Goal: Task Accomplishment & Management: Manage account settings

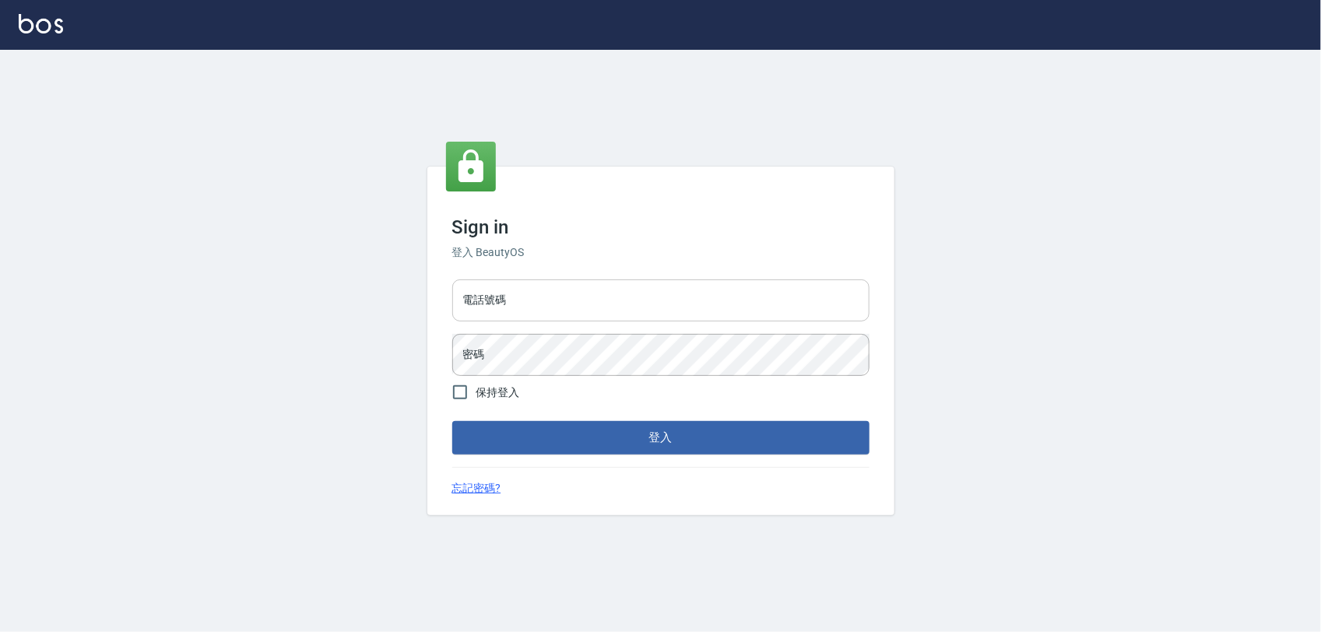
click at [543, 297] on input "電話號碼" at bounding box center [660, 300] width 417 height 42
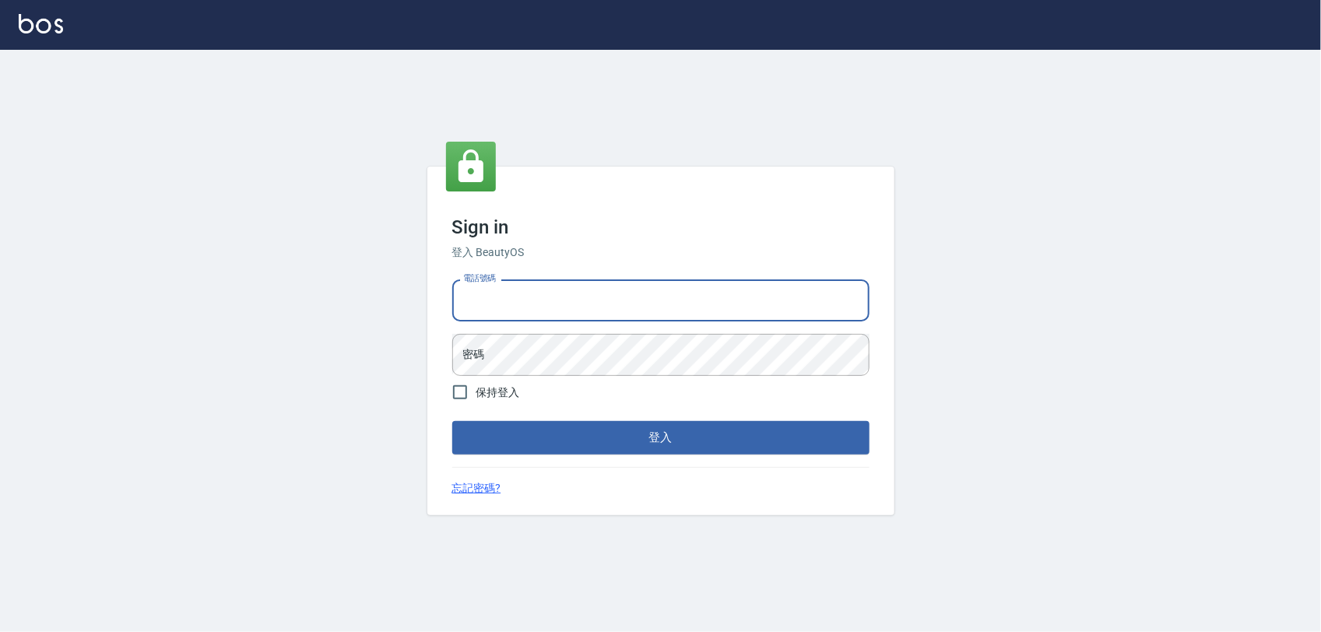
type input "0968065108"
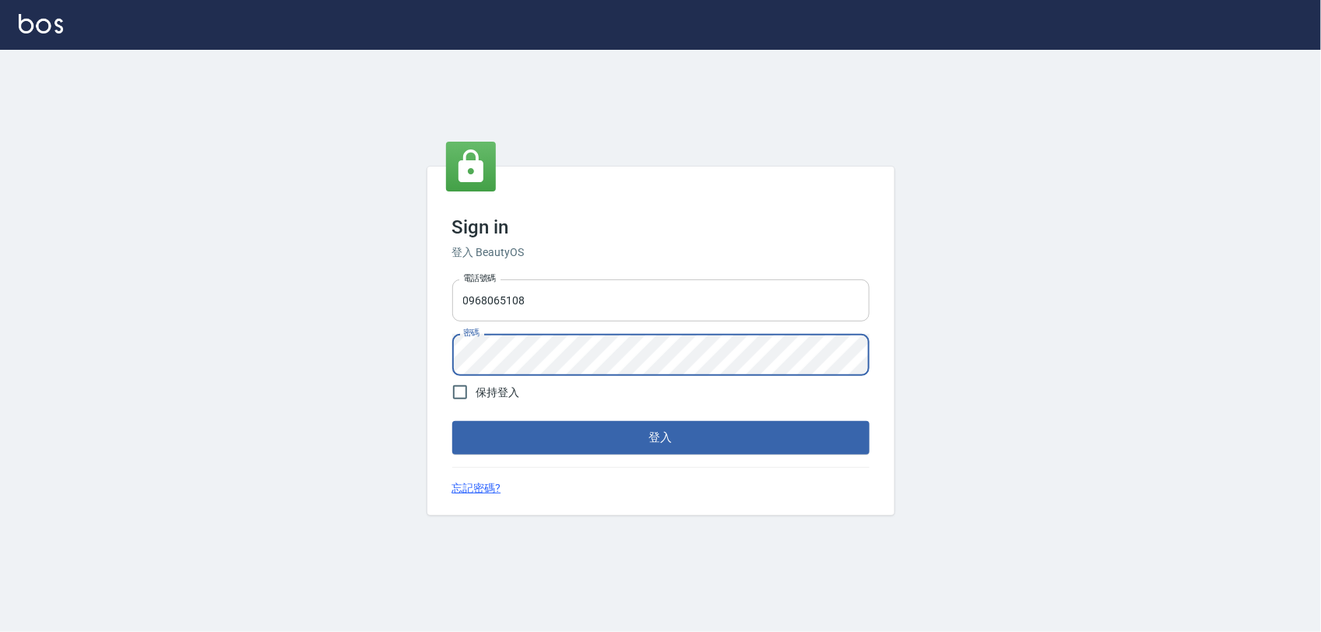
click at [452, 421] on button "登入" at bounding box center [660, 437] width 417 height 33
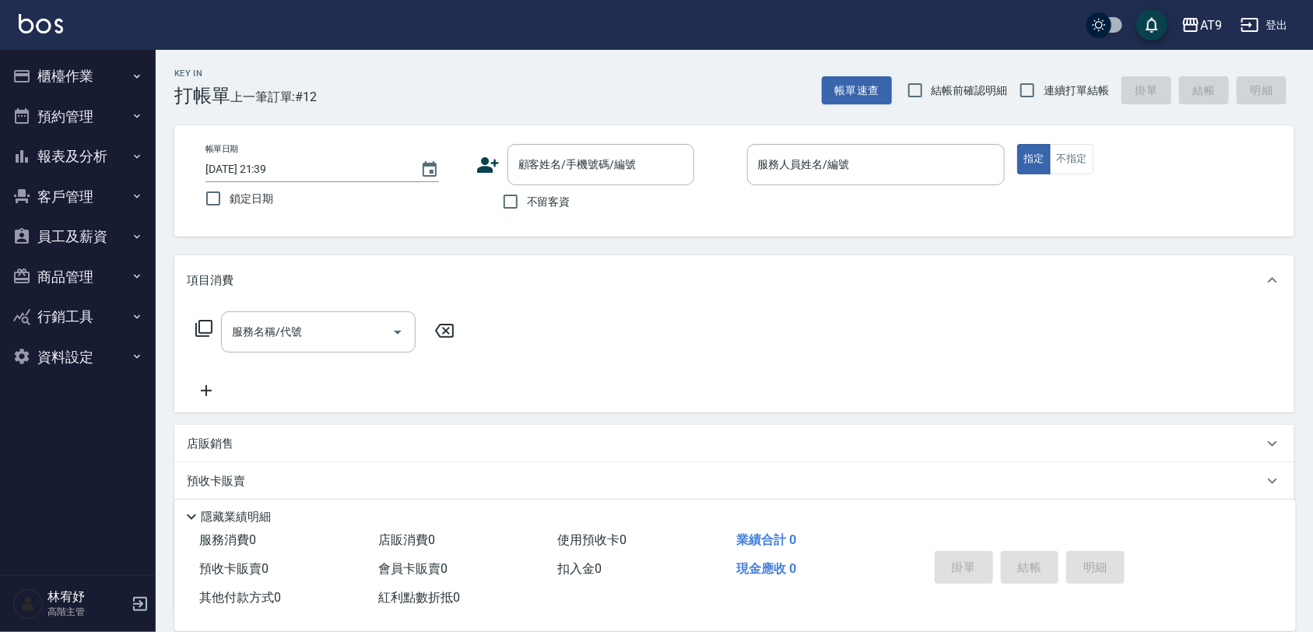
click at [549, 203] on span "不留客資" at bounding box center [549, 202] width 44 height 16
click at [527, 203] on input "不留客資" at bounding box center [510, 201] width 33 height 33
checkbox input "true"
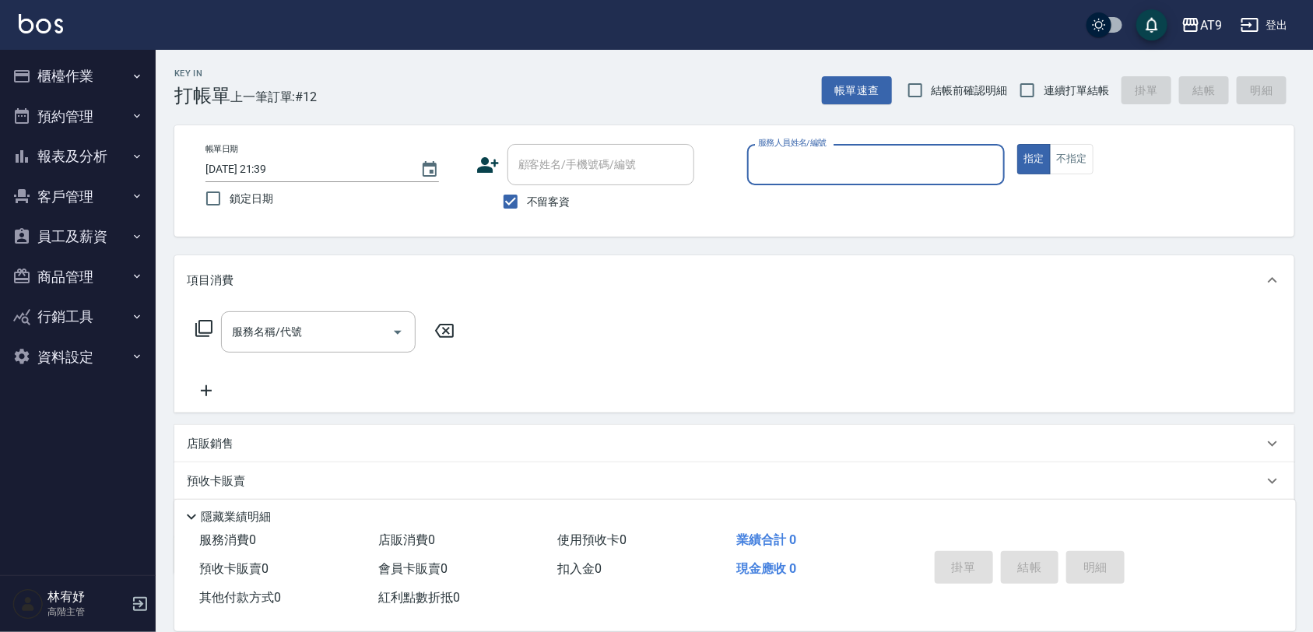
click at [1084, 91] on span "連續打單結帳" at bounding box center [1076, 90] width 65 height 16
click at [1044, 91] on input "連續打單結帳" at bounding box center [1027, 90] width 33 height 33
checkbox input "true"
click at [931, 160] on input "服務人員姓名/編號" at bounding box center [876, 164] width 244 height 27
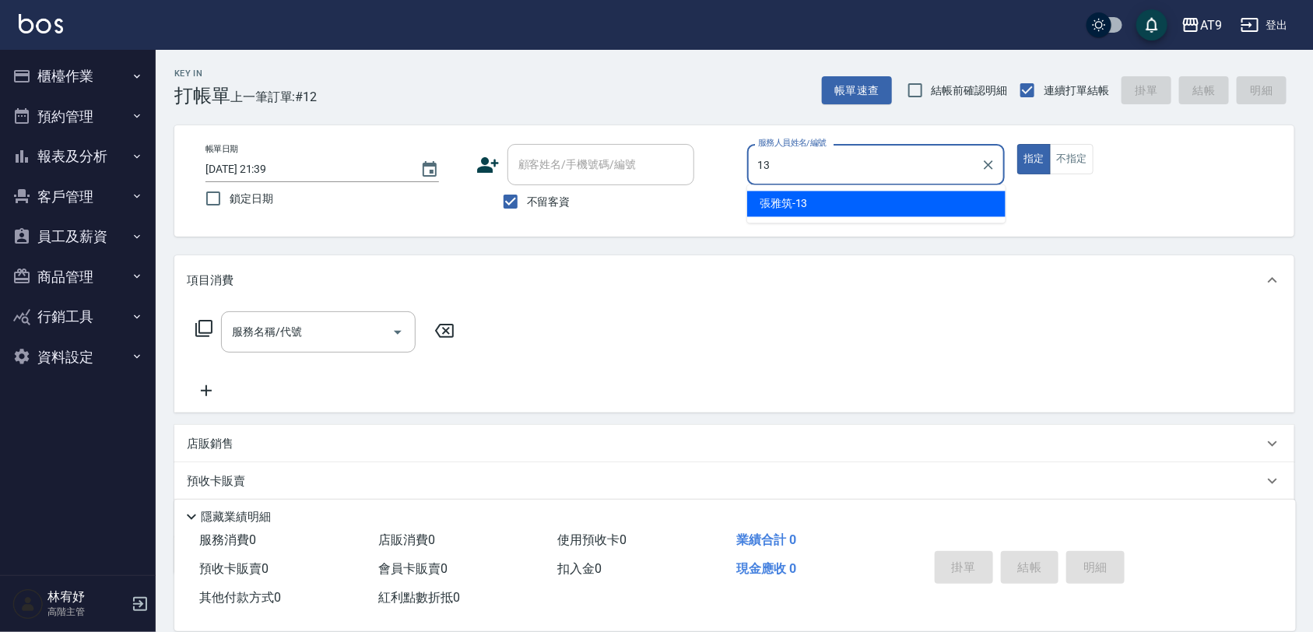
type input "13"
type button "true"
type input "張雅筑-13"
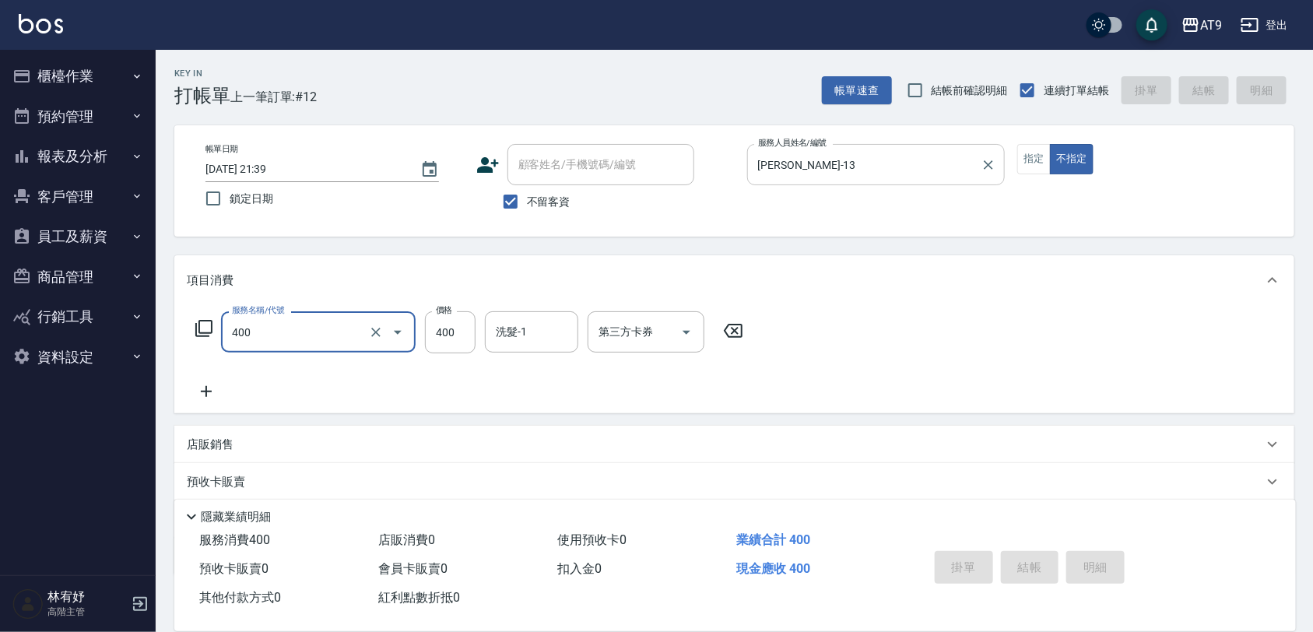
type input "400"
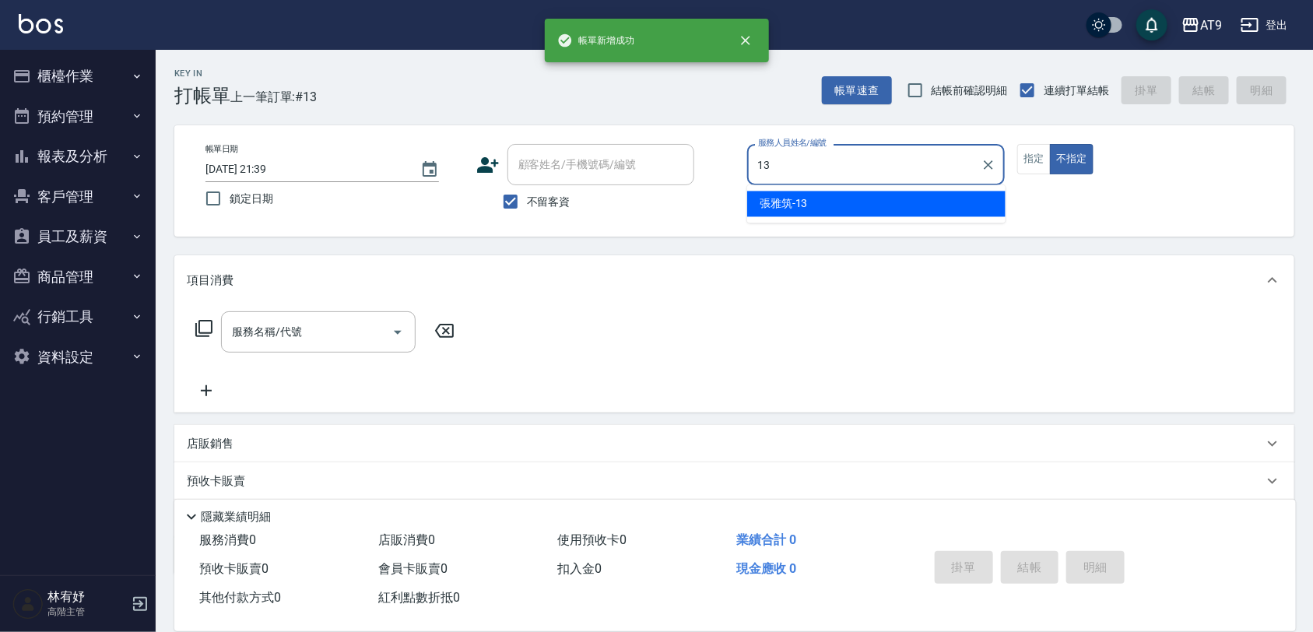
type input "張雅筑-13"
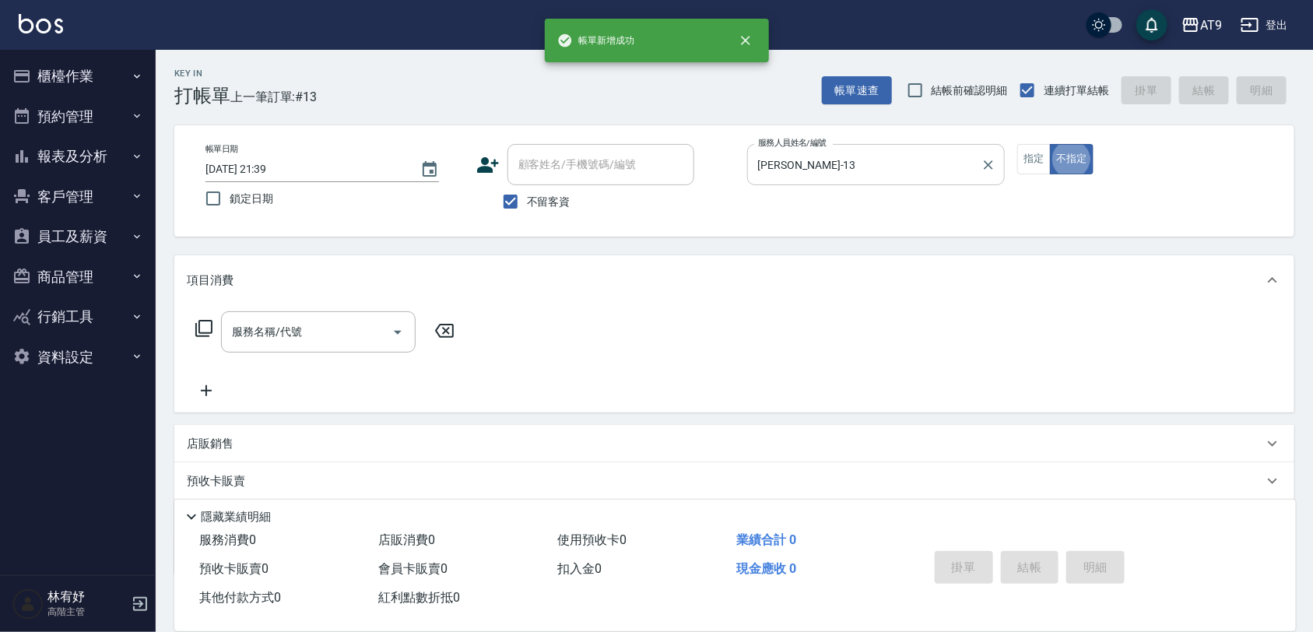
type button "false"
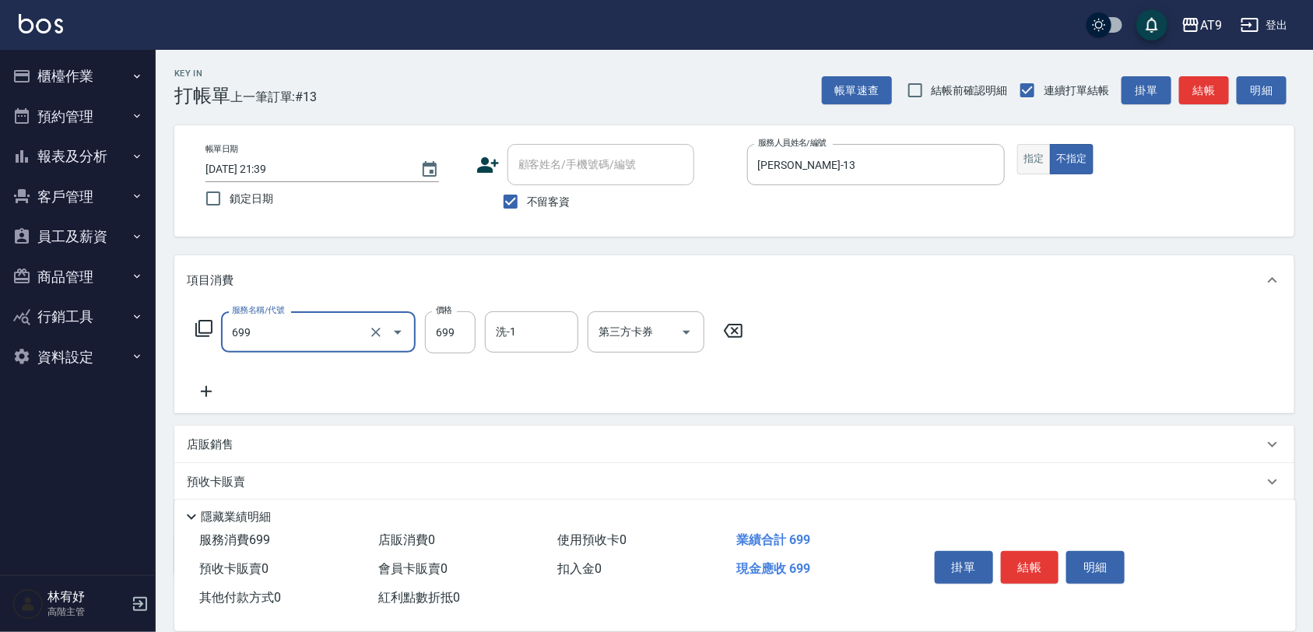
type input "精油SPA(699)"
click at [1027, 168] on button "指定" at bounding box center [1033, 159] width 33 height 30
click at [511, 333] on input "洗-1" at bounding box center [531, 331] width 79 height 27
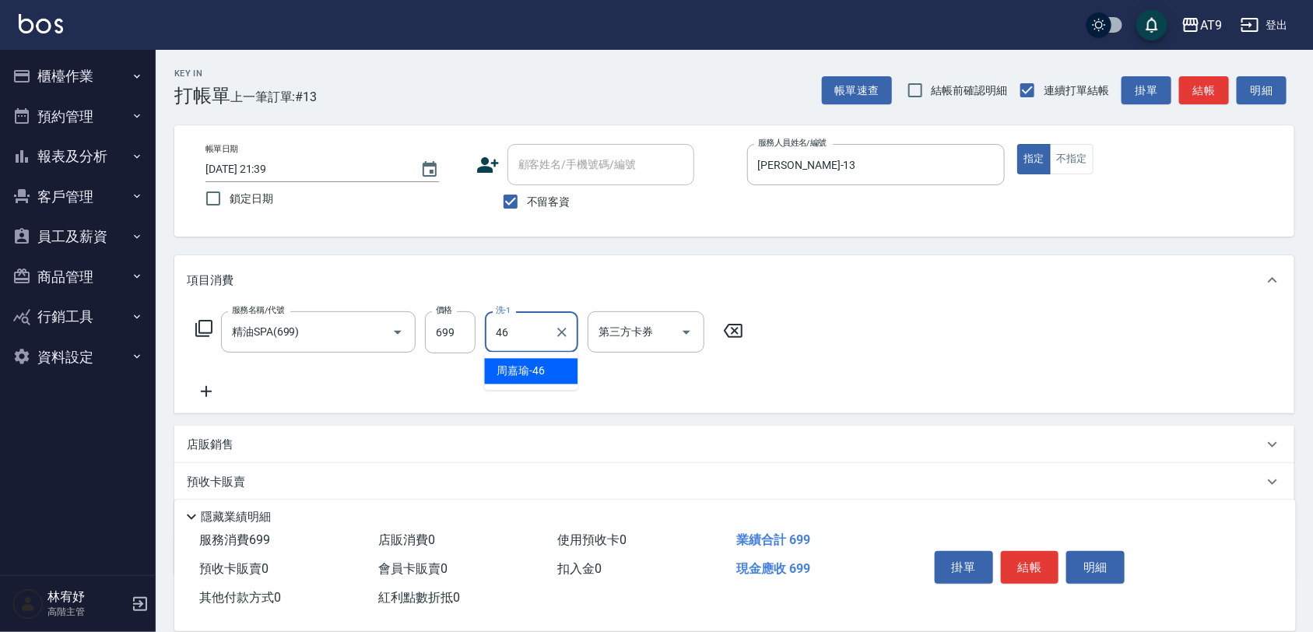
type input "周嘉瑜-46"
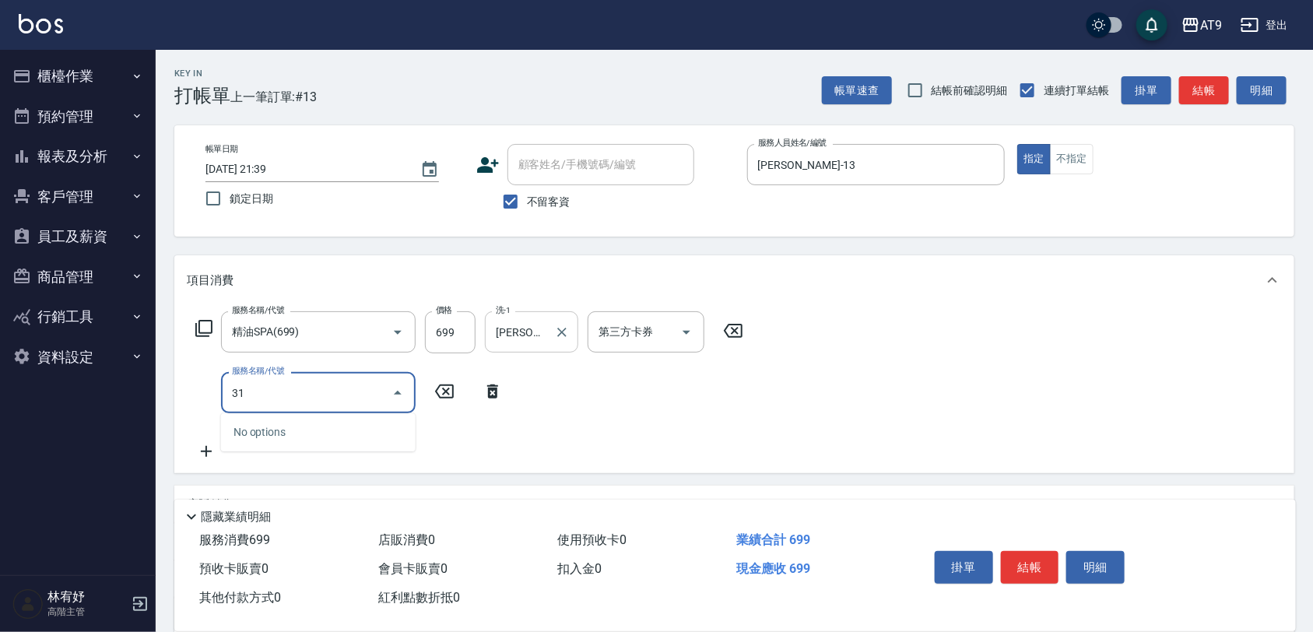
type input "310"
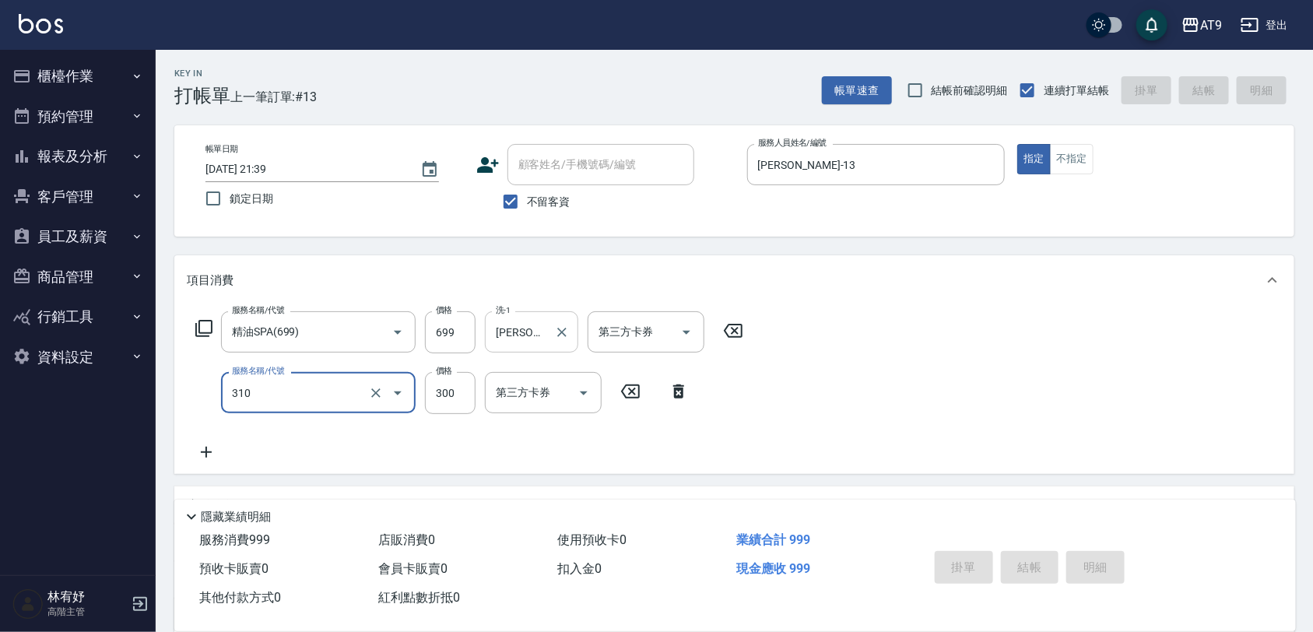
type input "2025/09/05 21:40"
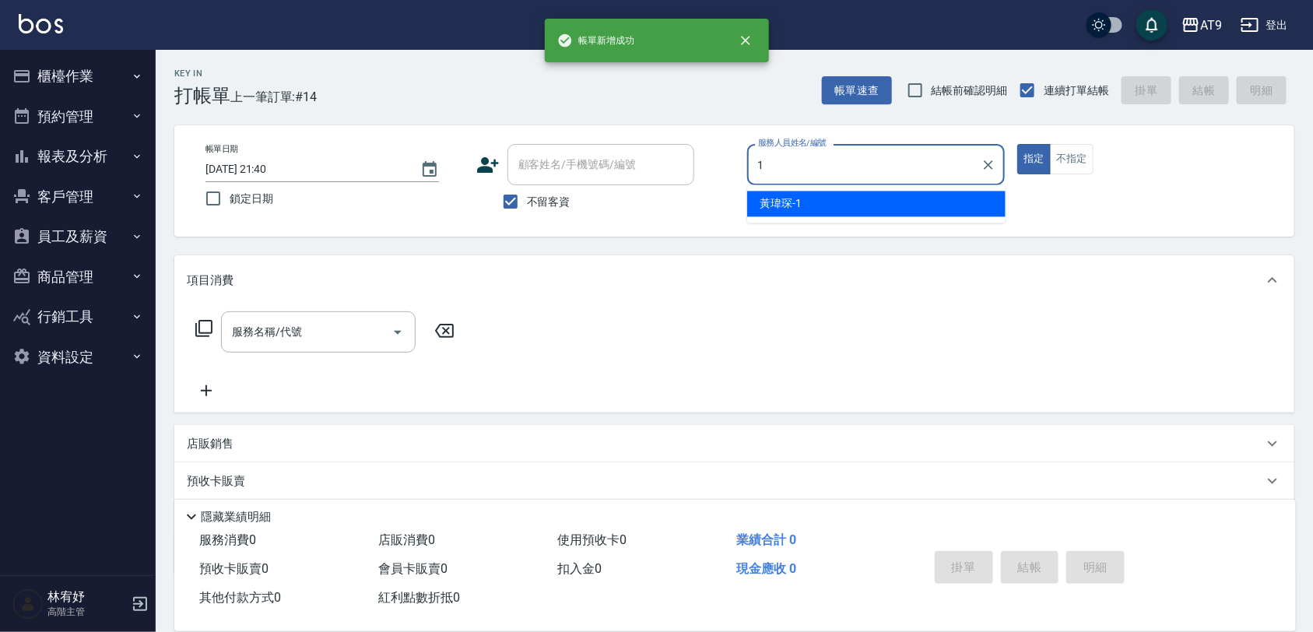
type input "黃瑋琛-1"
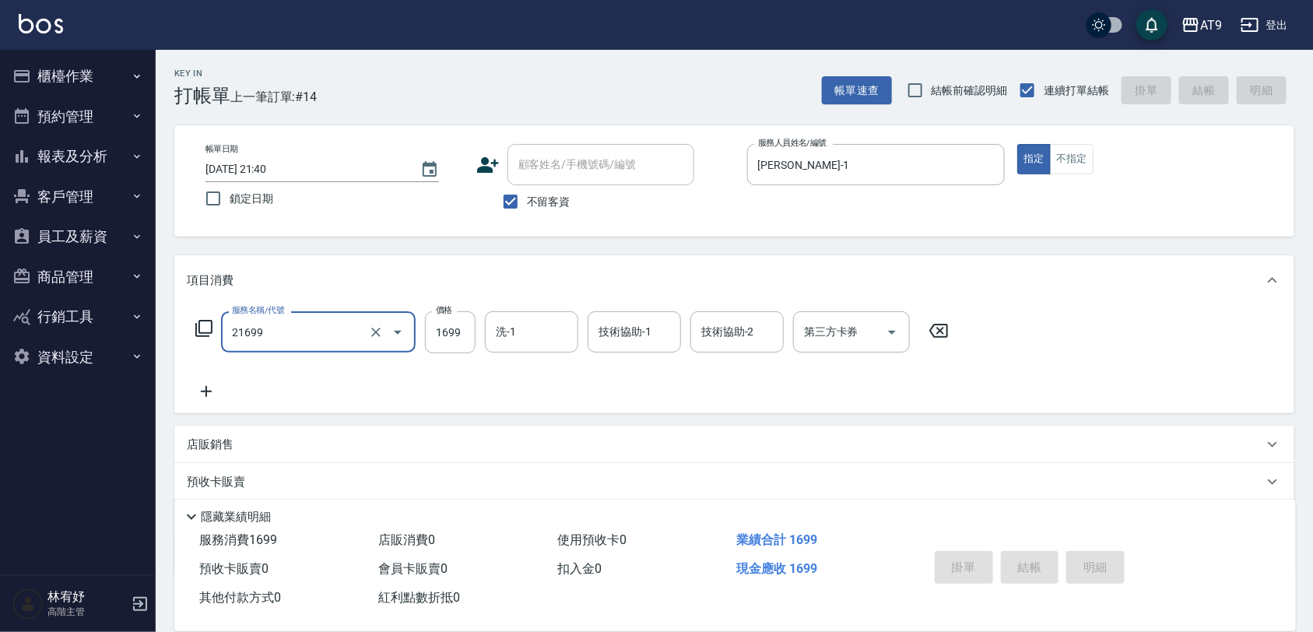
type input "21699"
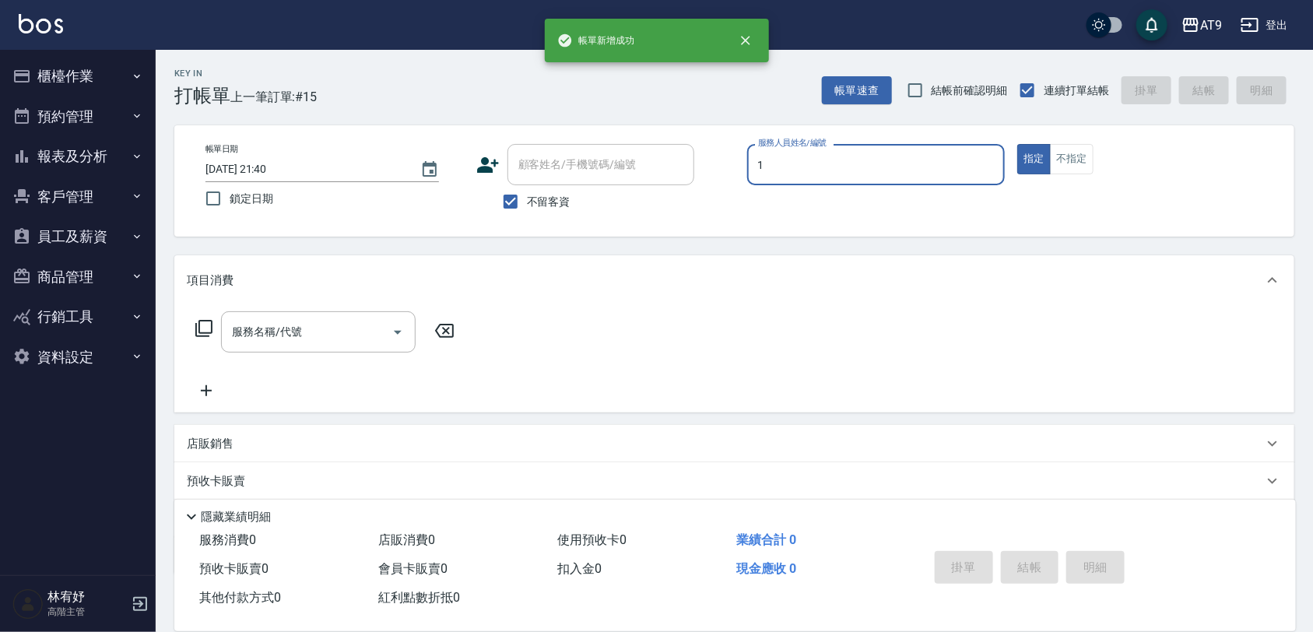
type input "黃瑋琛-1"
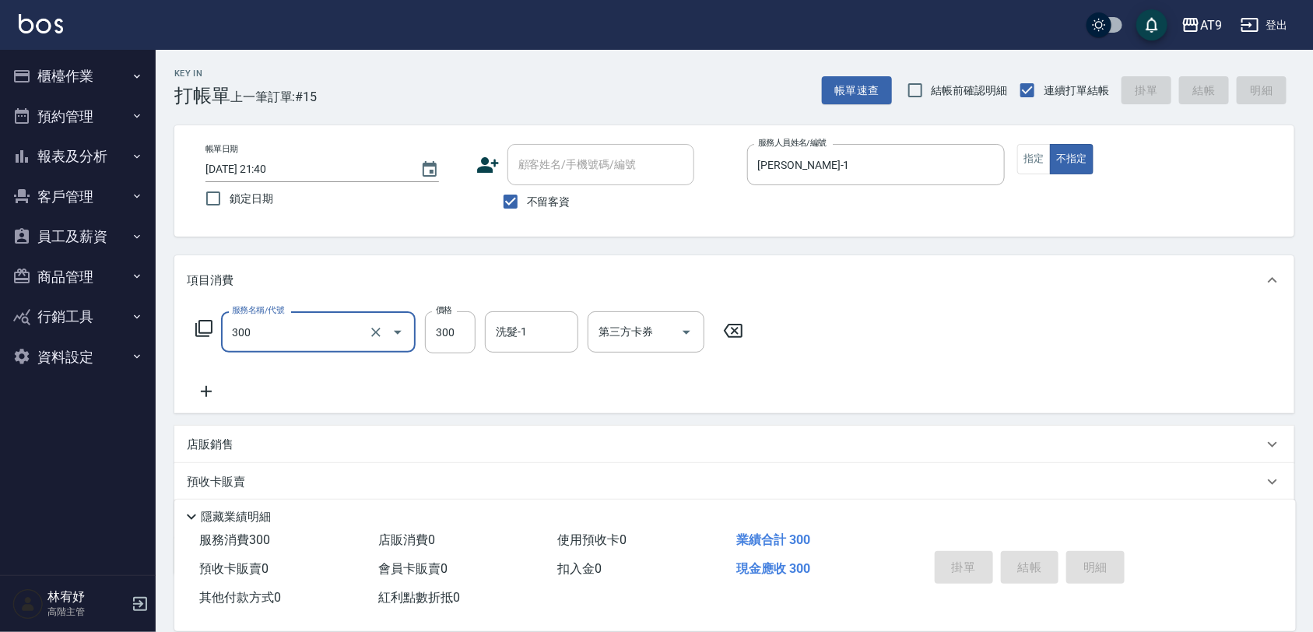
type input "300"
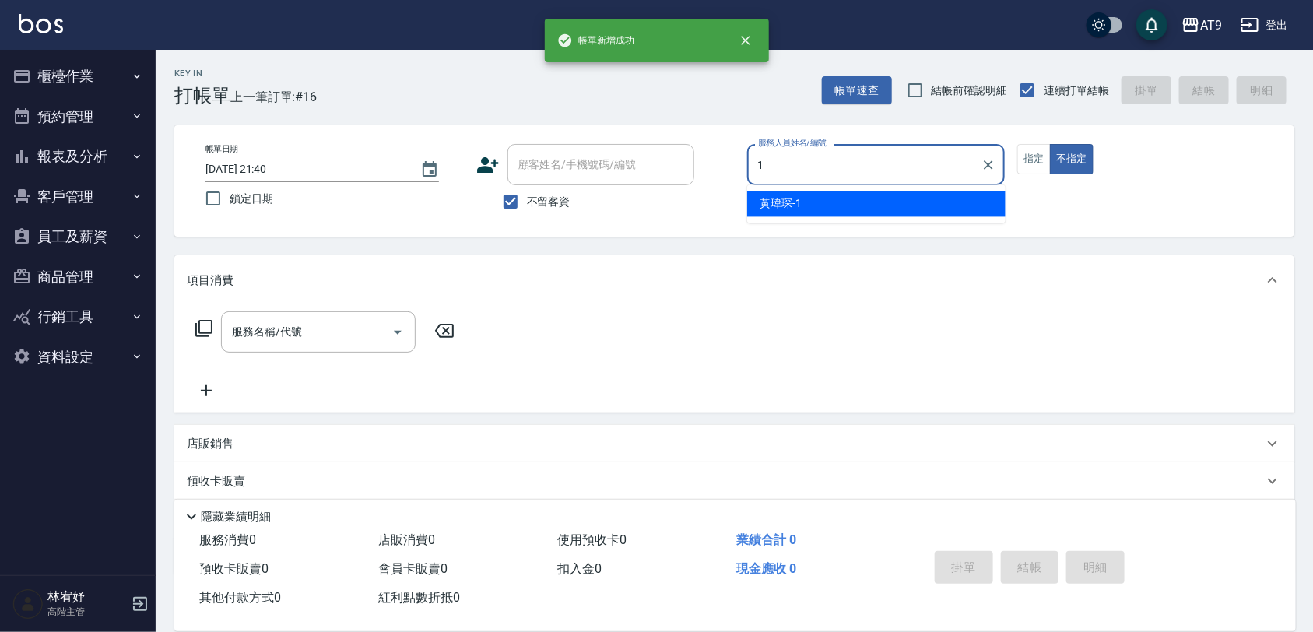
type input "黃瑋琛-1"
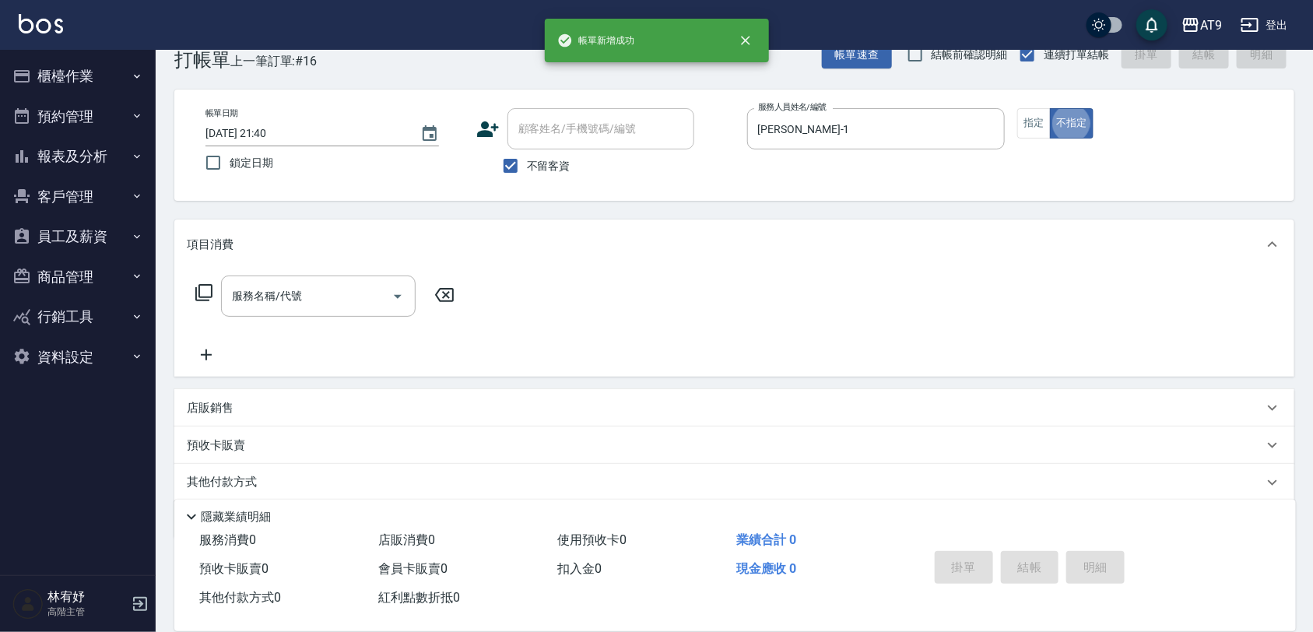
scroll to position [39, 0]
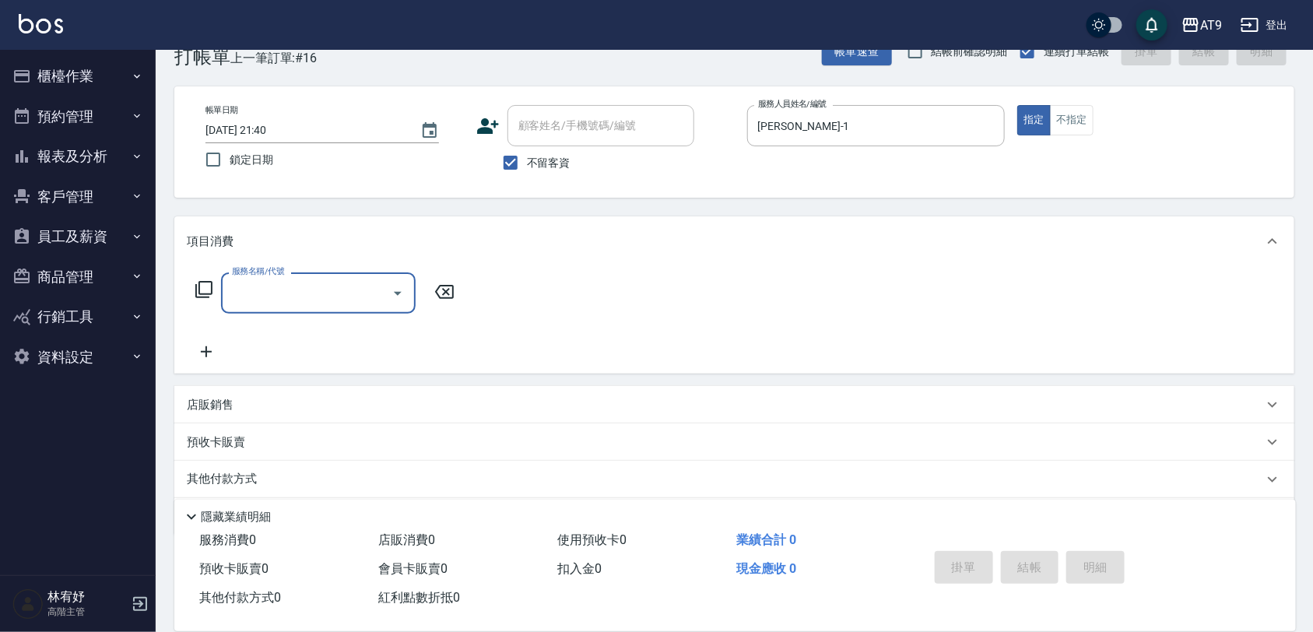
click at [556, 168] on span "不留客資" at bounding box center [549, 163] width 44 height 16
click at [527, 168] on input "不留客資" at bounding box center [510, 162] width 33 height 33
checkbox input "false"
click at [581, 138] on input "顧客姓名/手機號碼/編號" at bounding box center [588, 125] width 149 height 27
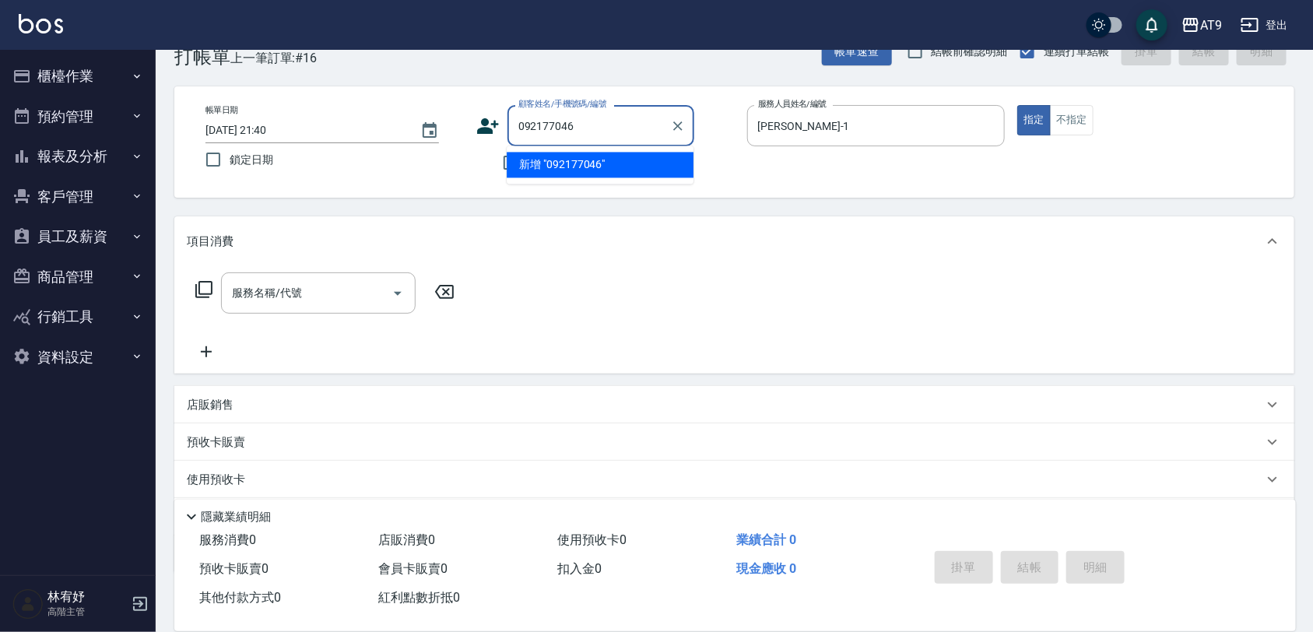
type input "0921770468"
click at [679, 127] on icon "Clear" at bounding box center [677, 125] width 9 height 9
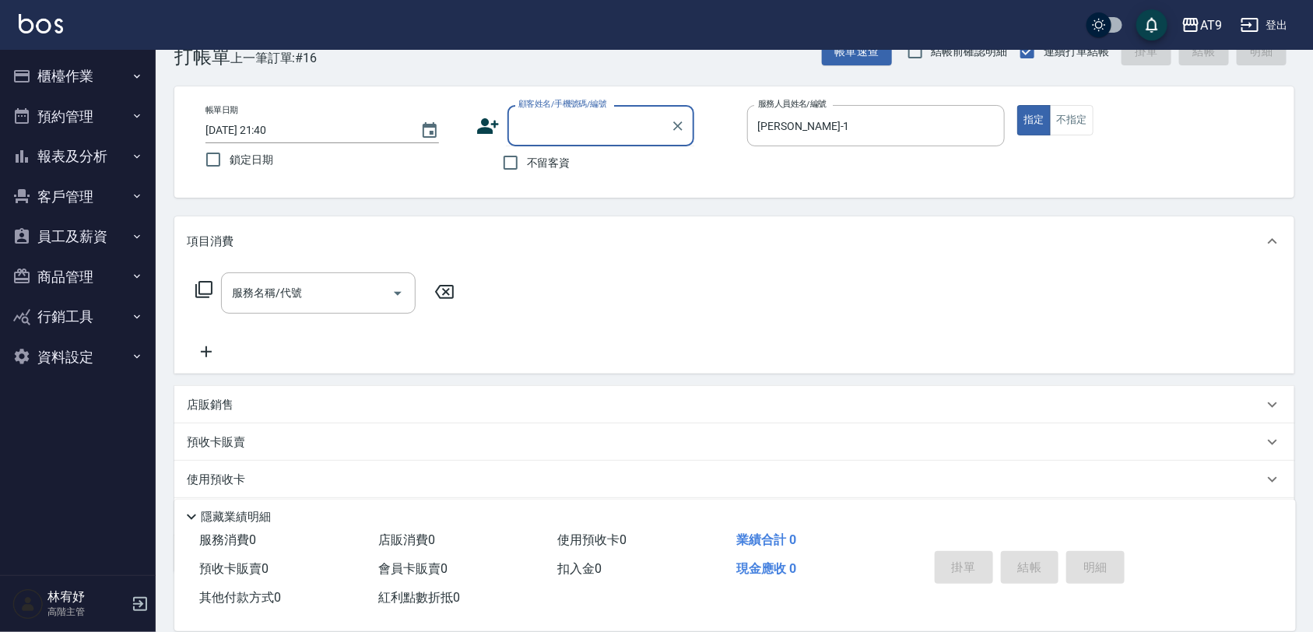
click at [563, 168] on span "不留客資" at bounding box center [549, 163] width 44 height 16
click at [527, 168] on input "不留客資" at bounding box center [510, 162] width 33 height 33
checkbox input "true"
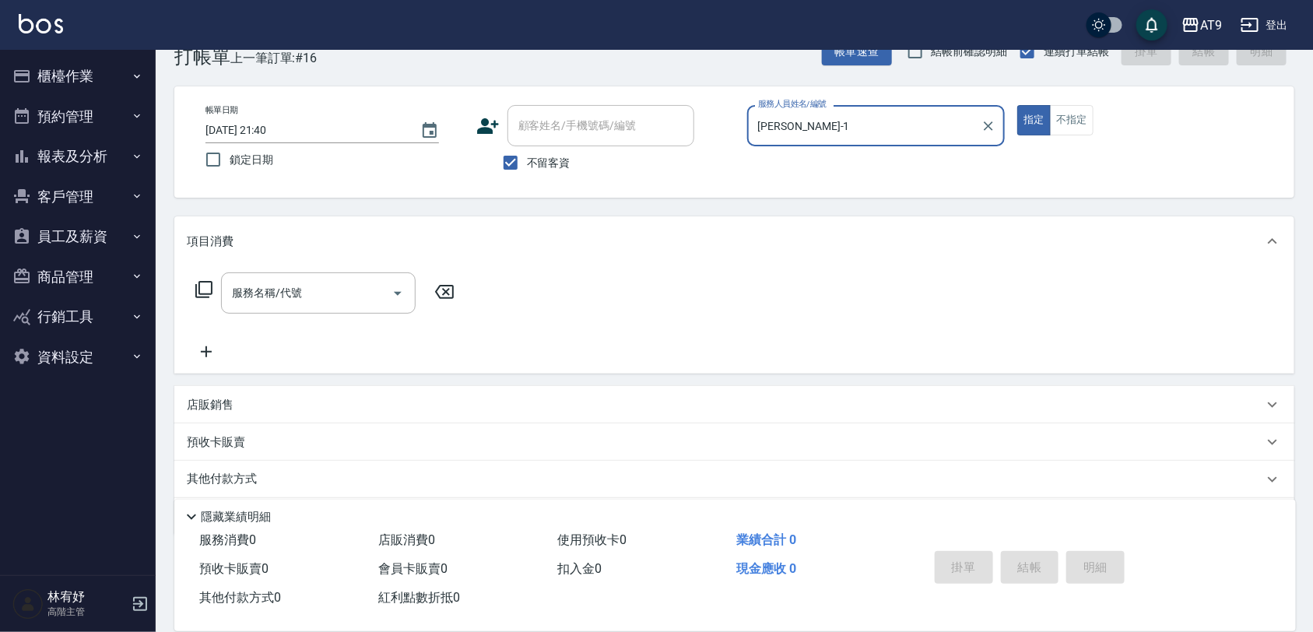
click at [911, 126] on input "黃瑋琛-1" at bounding box center [864, 125] width 221 height 27
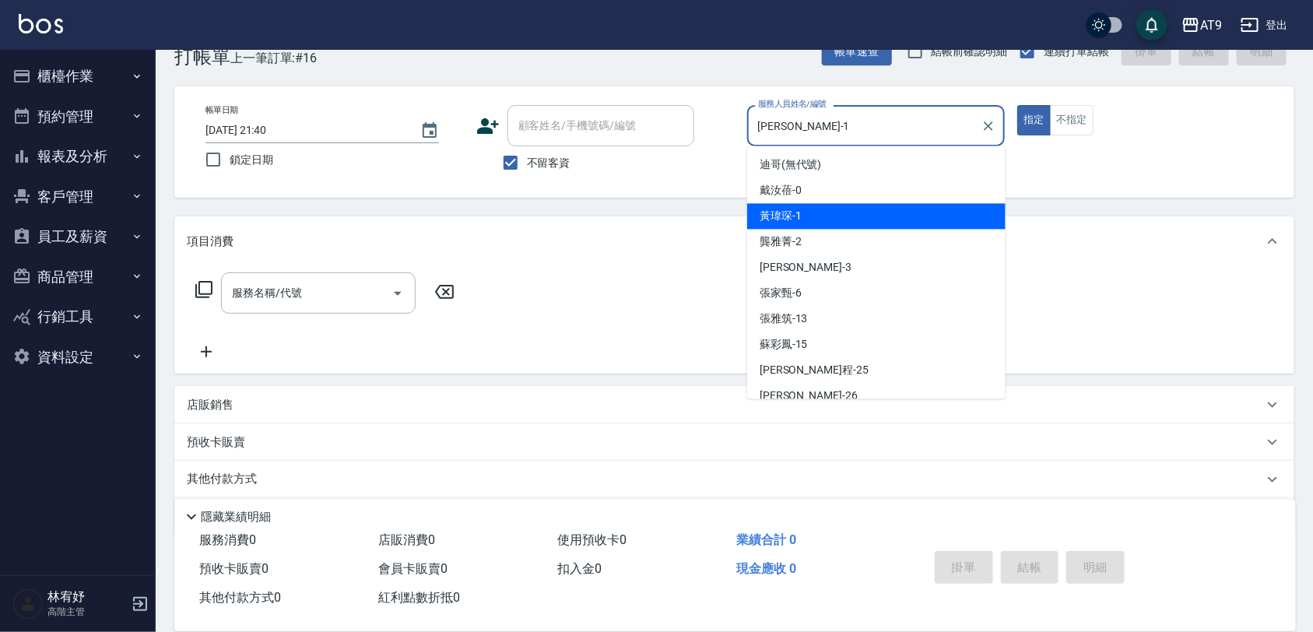
click at [996, 115] on div at bounding box center [988, 125] width 20 height 41
click at [993, 118] on icon "Clear" at bounding box center [989, 126] width 16 height 16
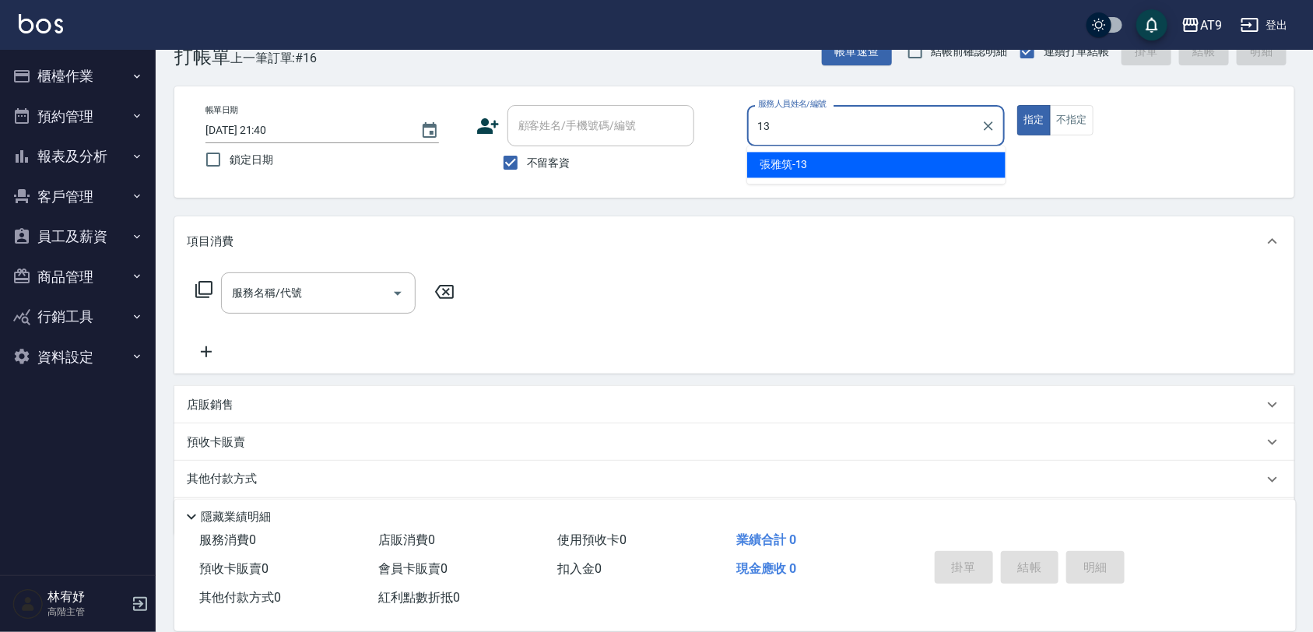
type input "張雅筑-13"
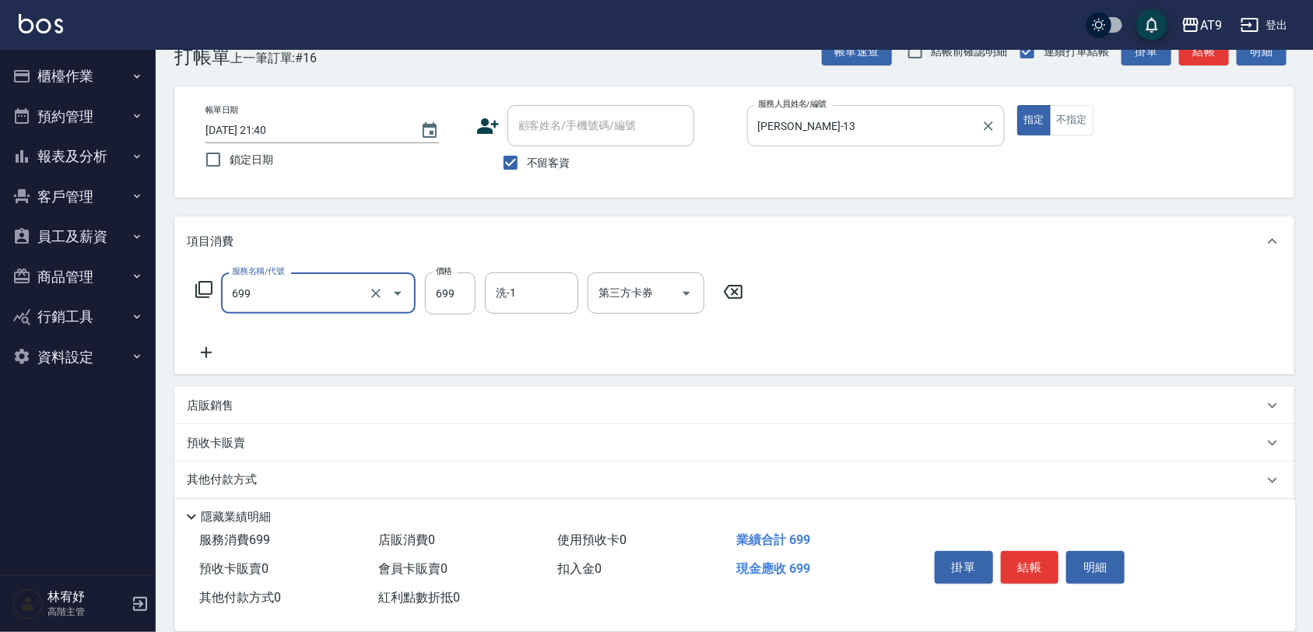
type input "精油SPA(699)"
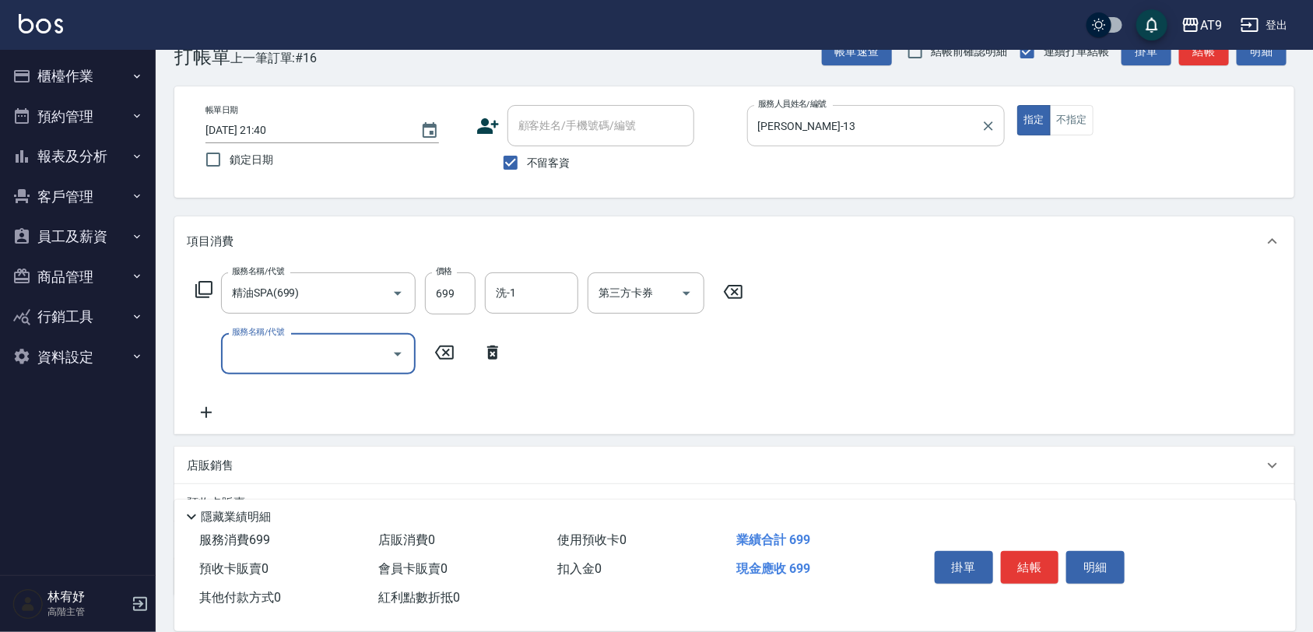
type input "5"
type input "燙髮(212)"
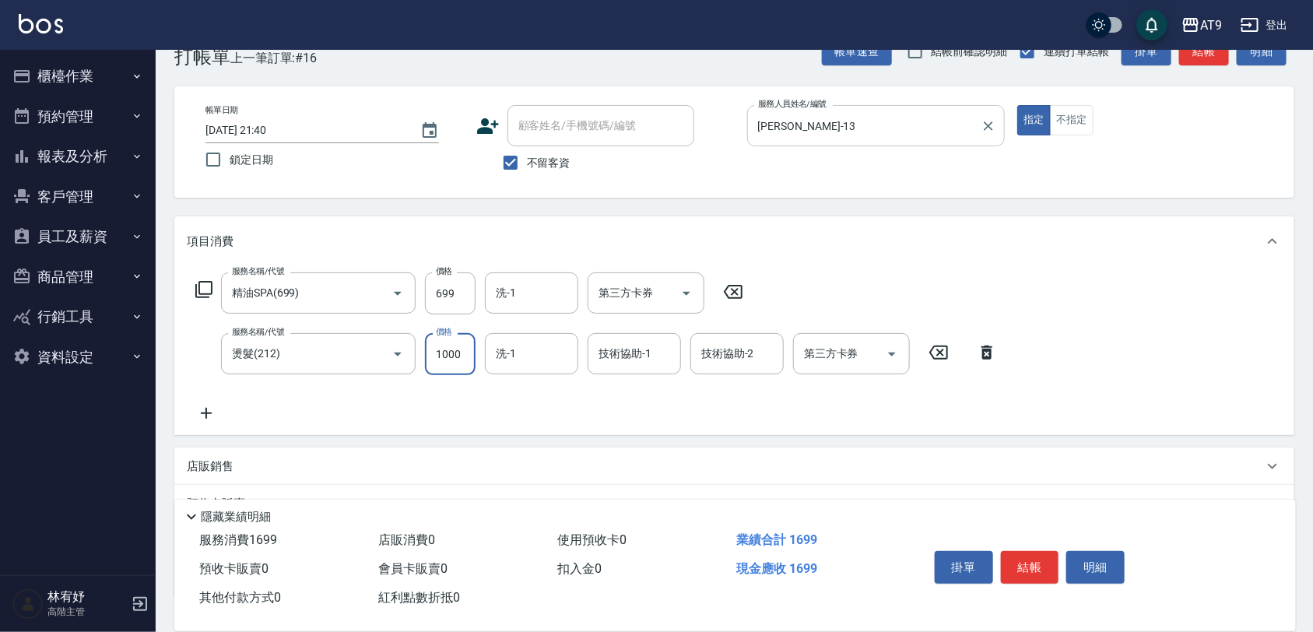
type input "1000"
type input "周嘉瑜-46"
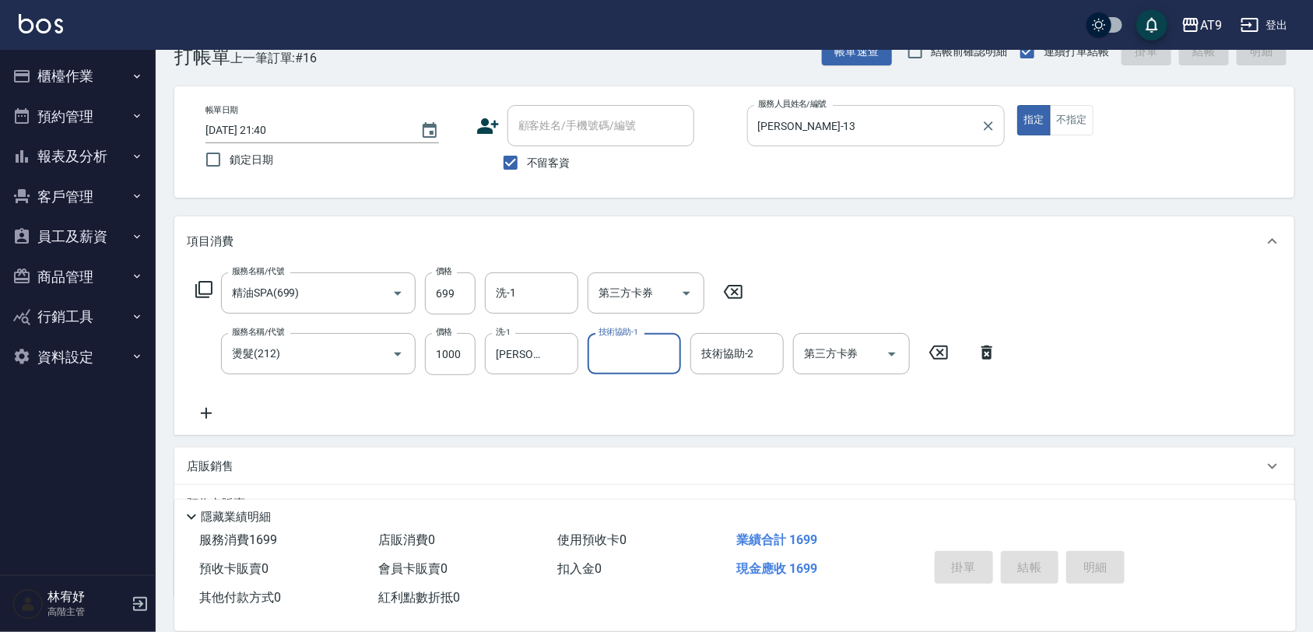
type input "2025/09/05 21:41"
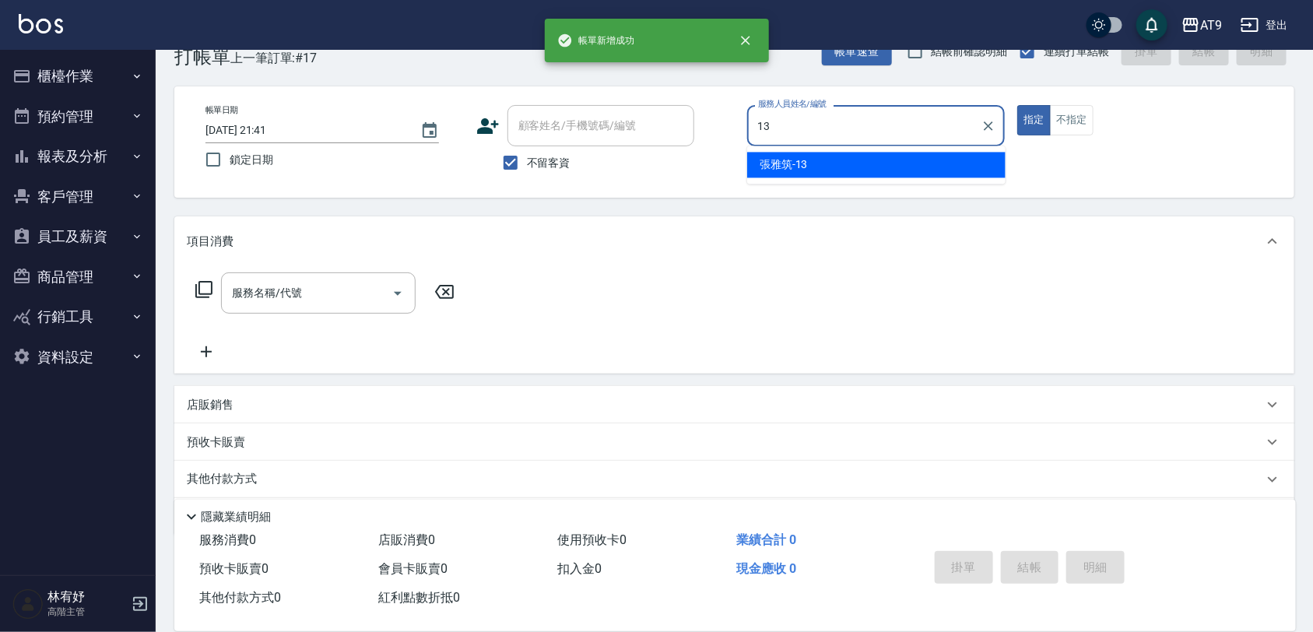
type input "張雅筑-13"
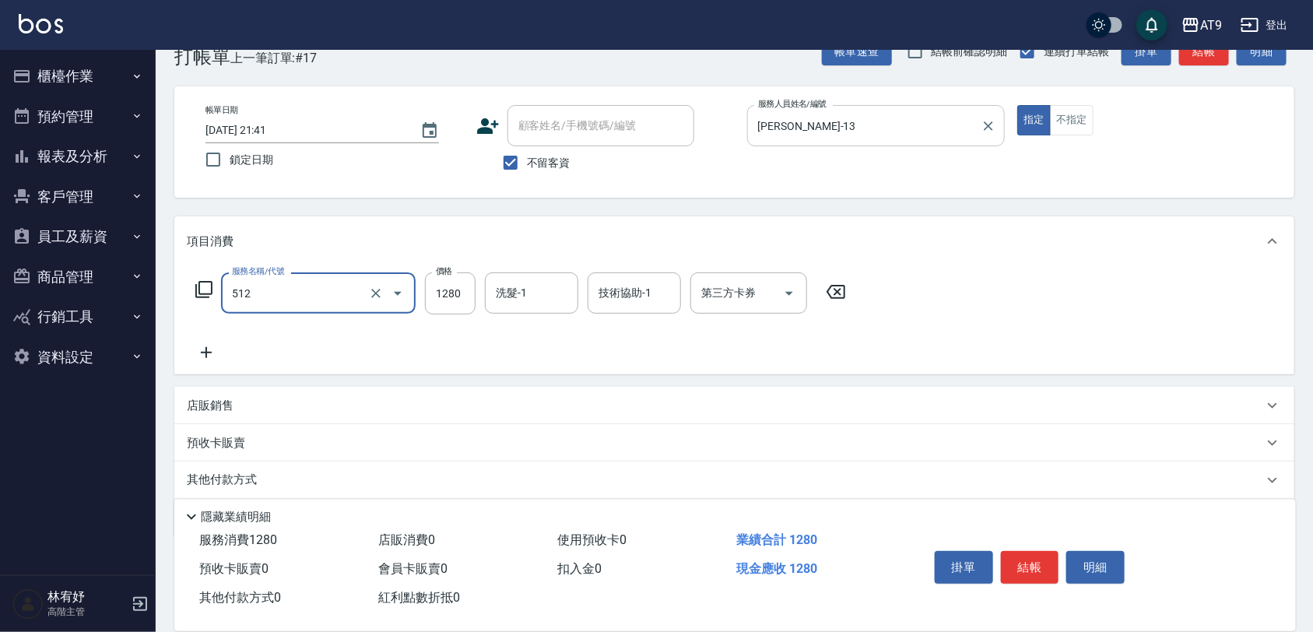
type input "染髮-3(512)"
type input "2580"
type input "周嘉瑜-46"
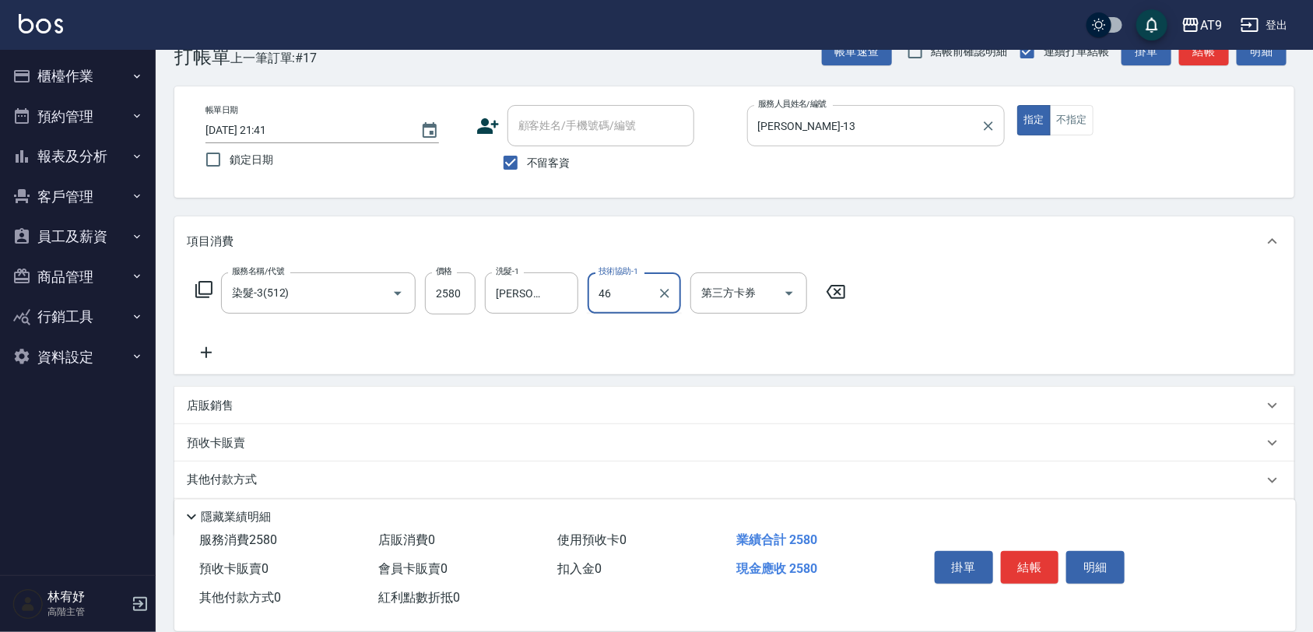
type input "周嘉瑜-46"
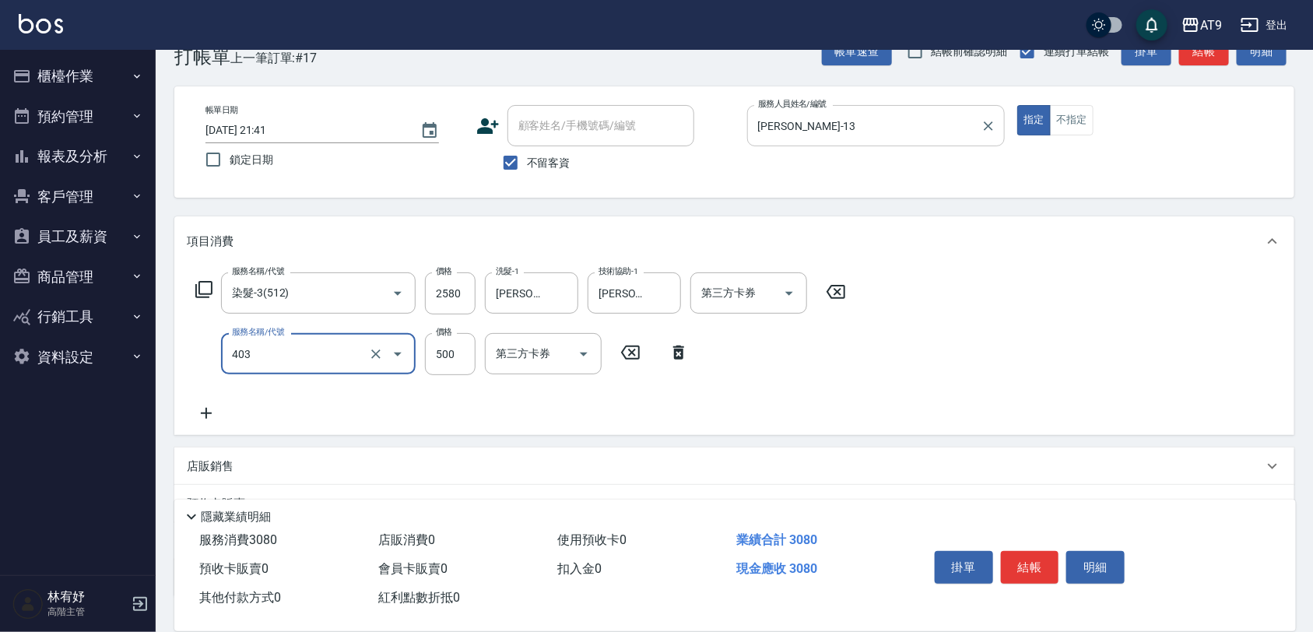
type input "天天護髮(403)"
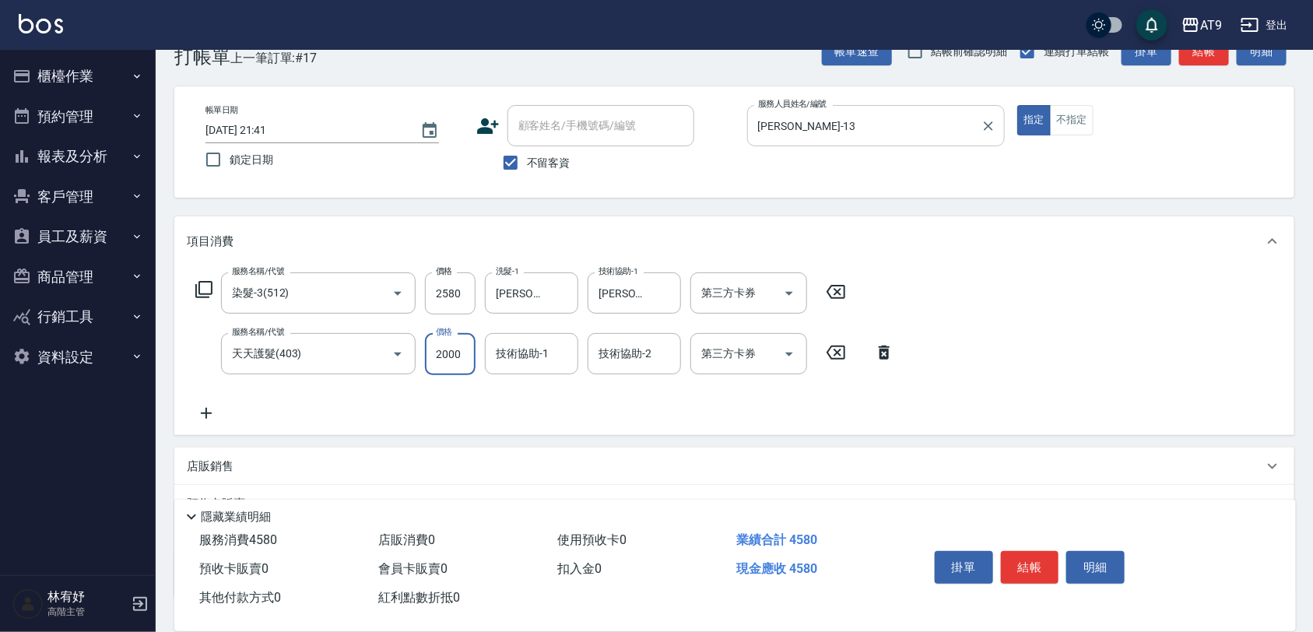
type input "2000"
type input "周嘉瑜-46"
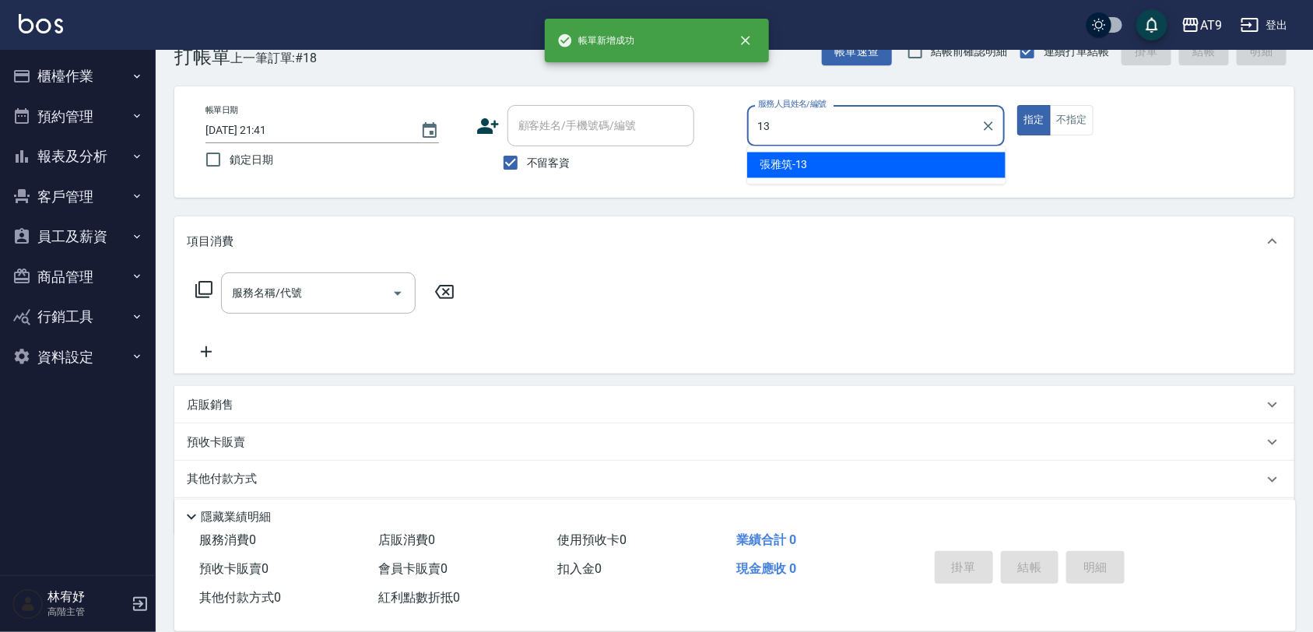
type input "張雅筑-13"
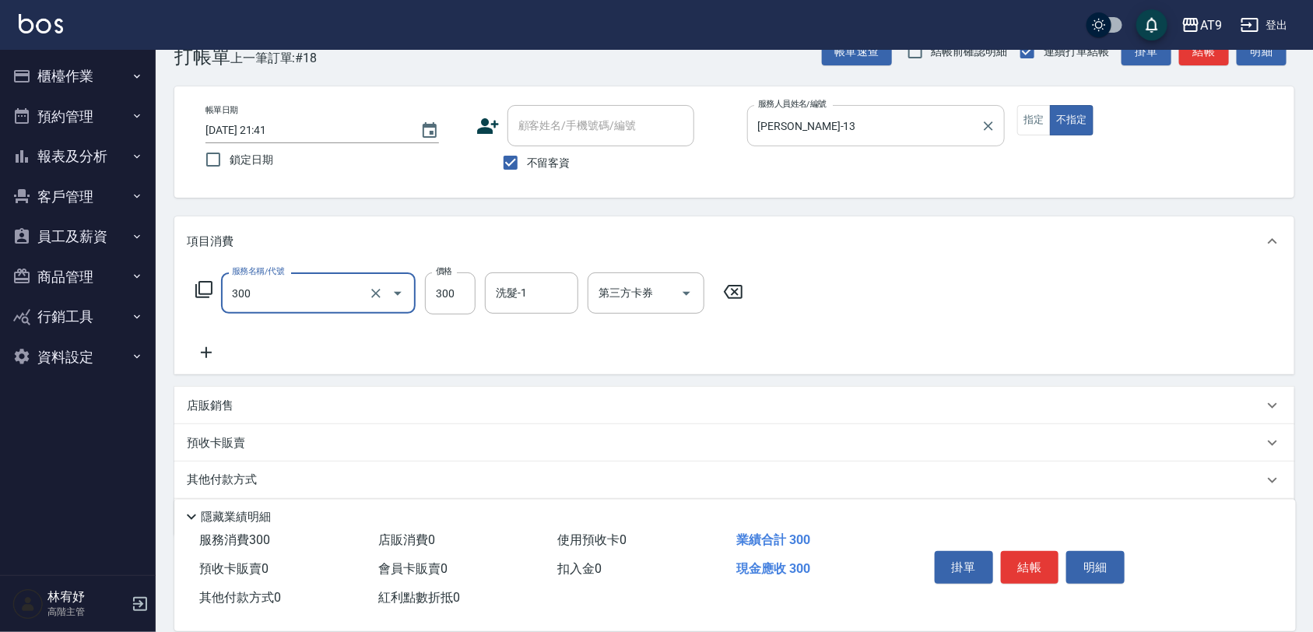
type input "SC300(300)"
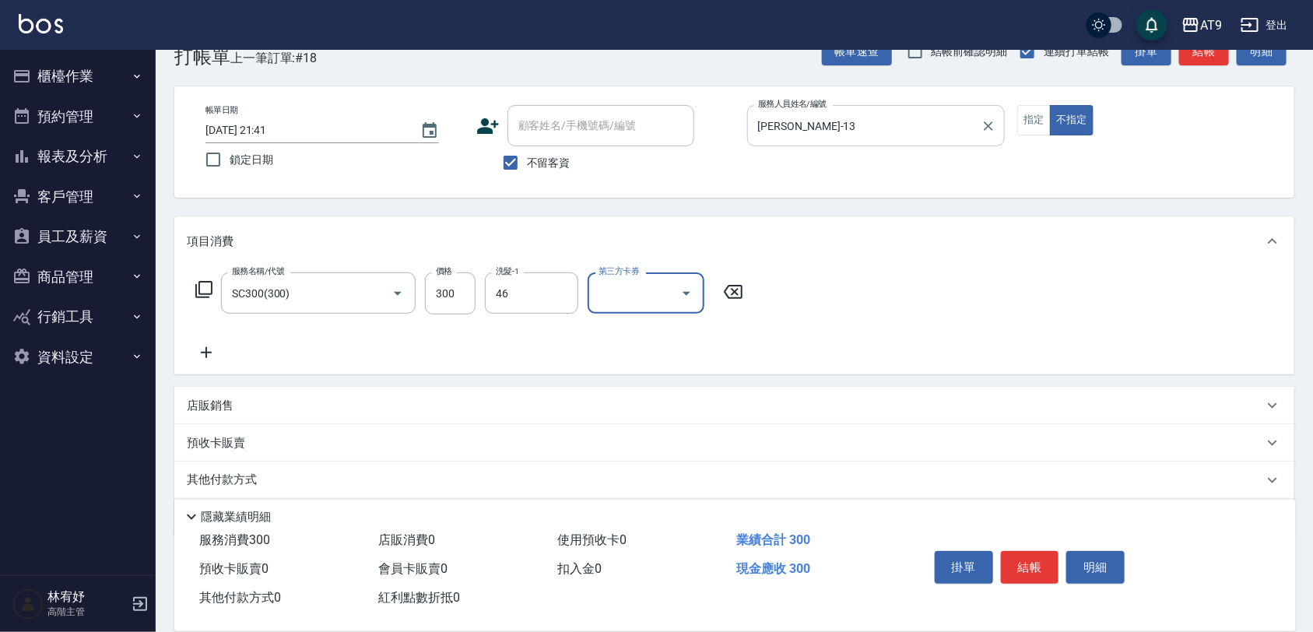
type input "周嘉瑜-46"
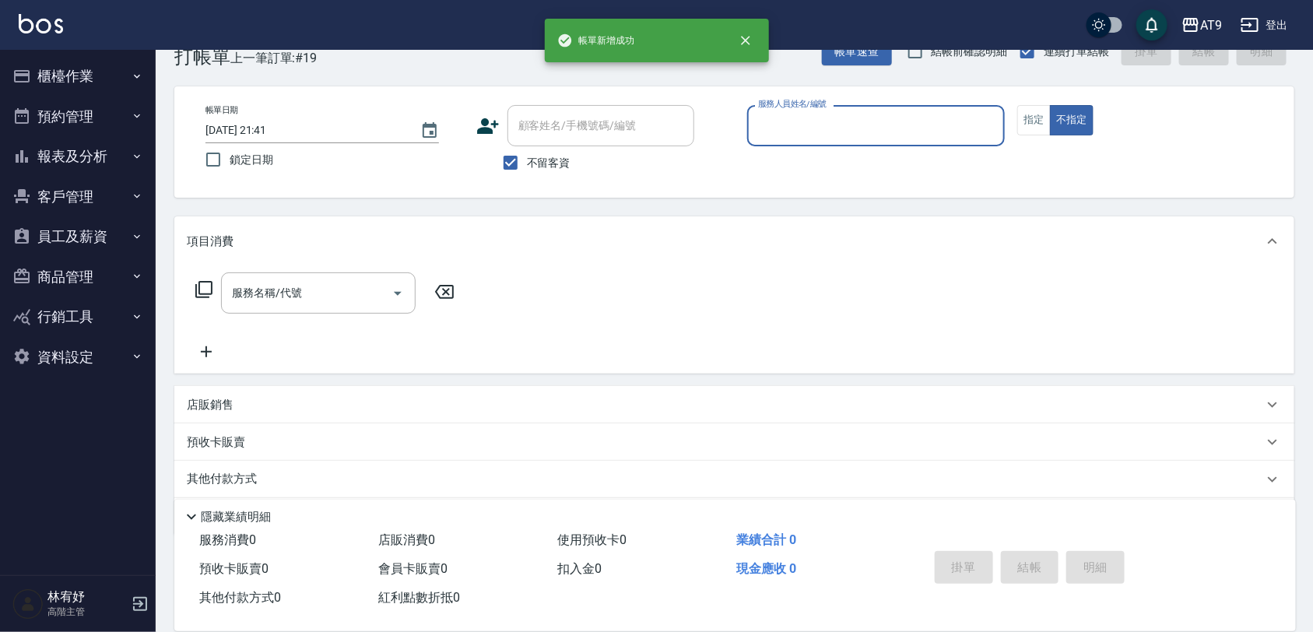
click at [96, 152] on button "報表及分析" at bounding box center [77, 156] width 143 height 40
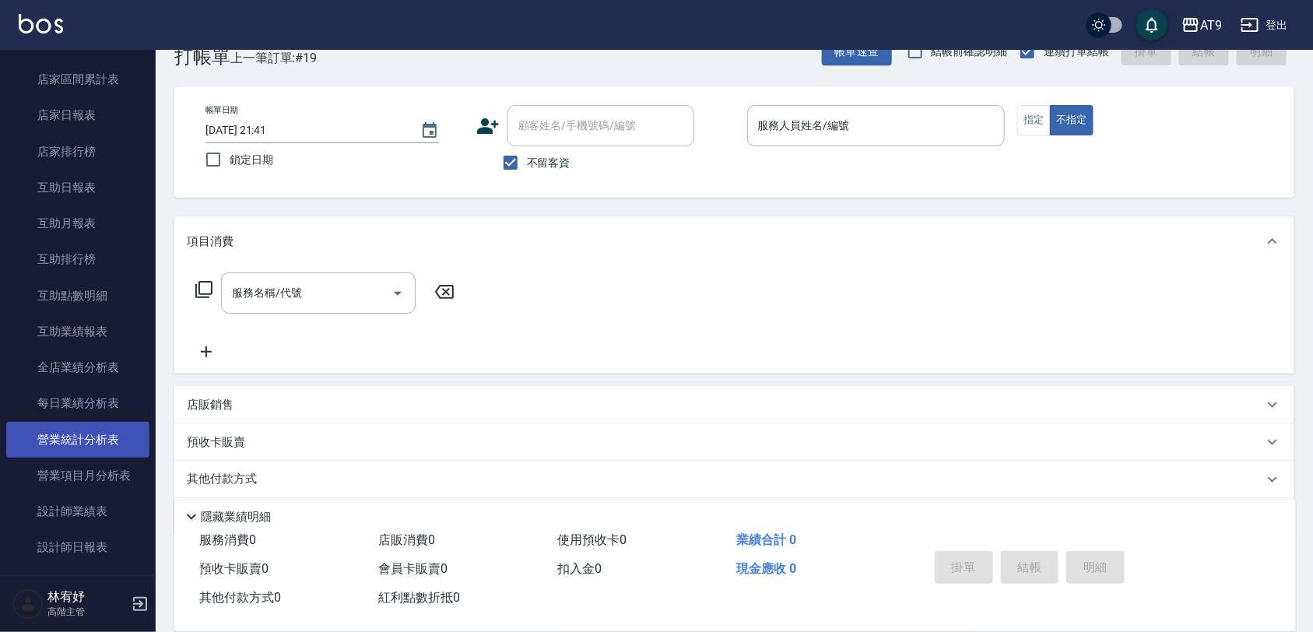
scroll to position [195, 0]
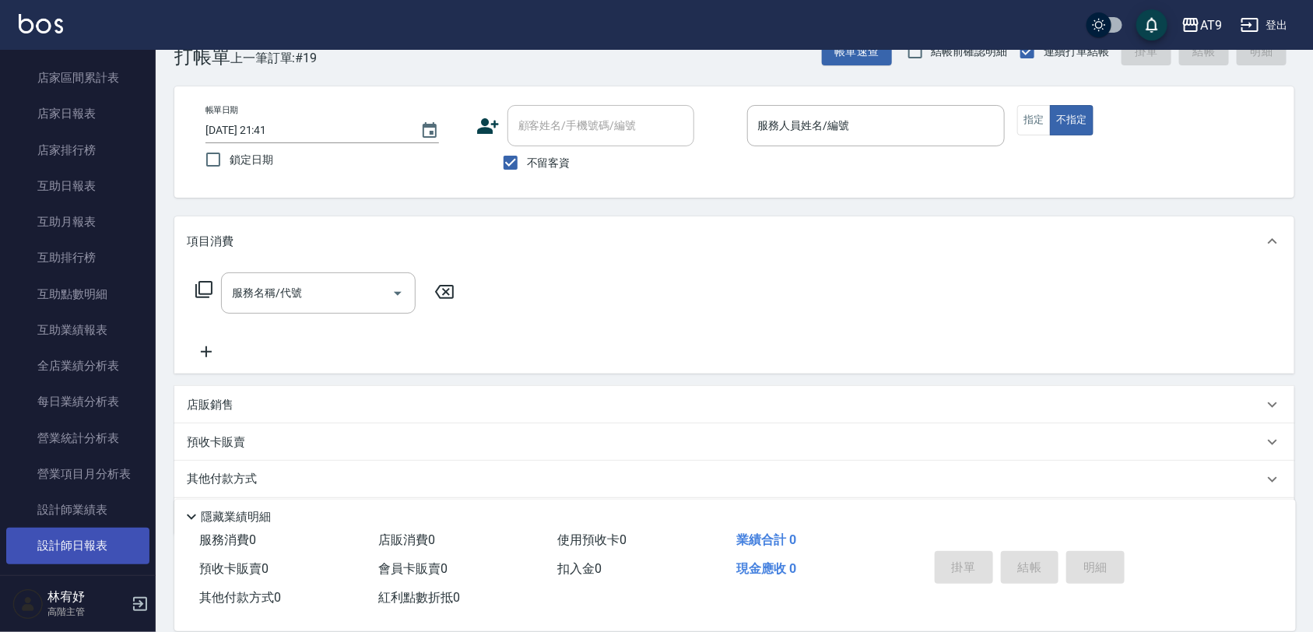
click at [99, 541] on link "設計師日報表" at bounding box center [77, 546] width 143 height 36
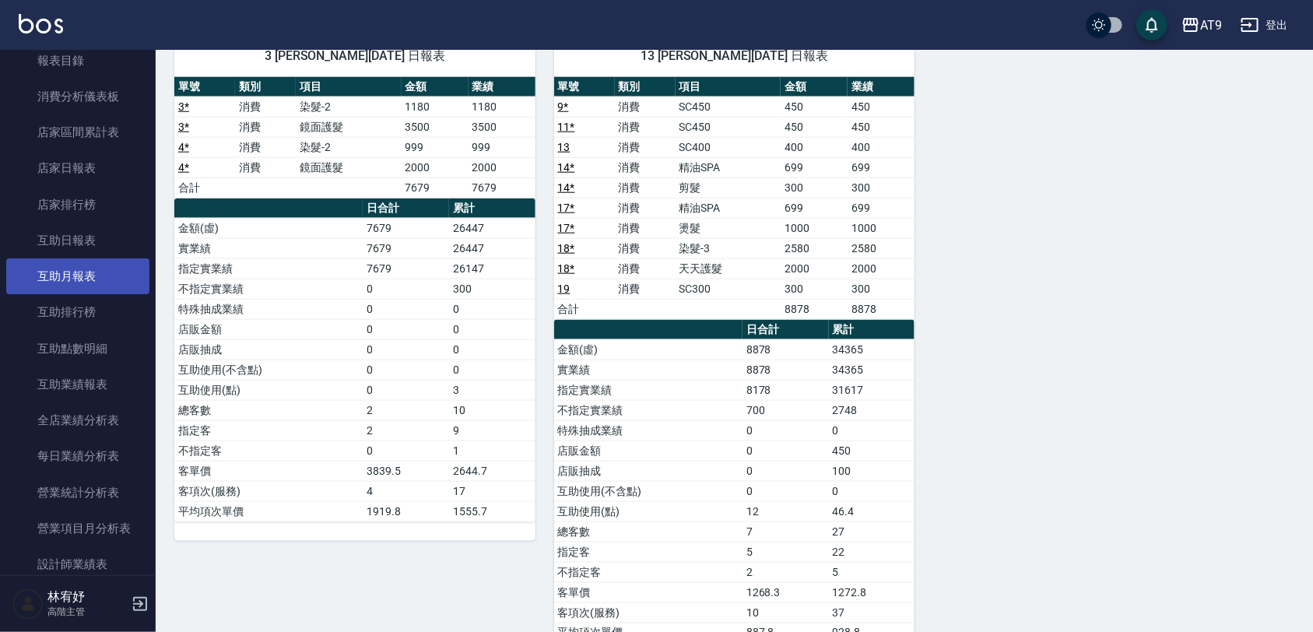
scroll to position [97, 0]
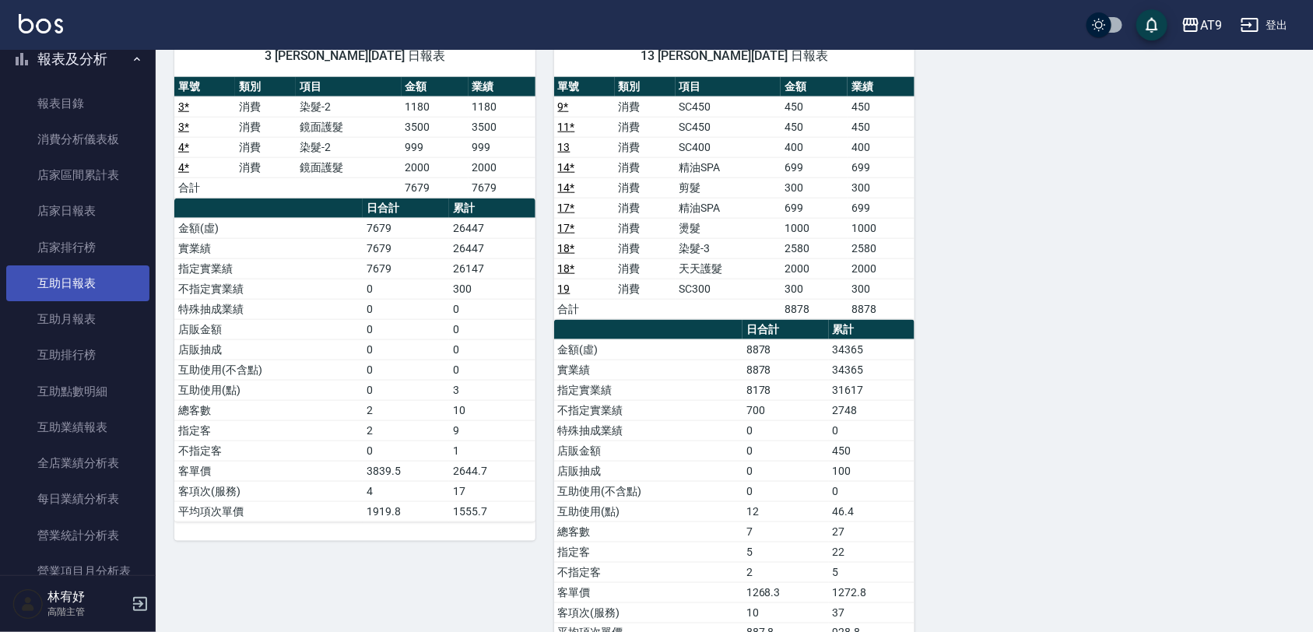
click at [96, 284] on link "互助日報表" at bounding box center [77, 283] width 143 height 36
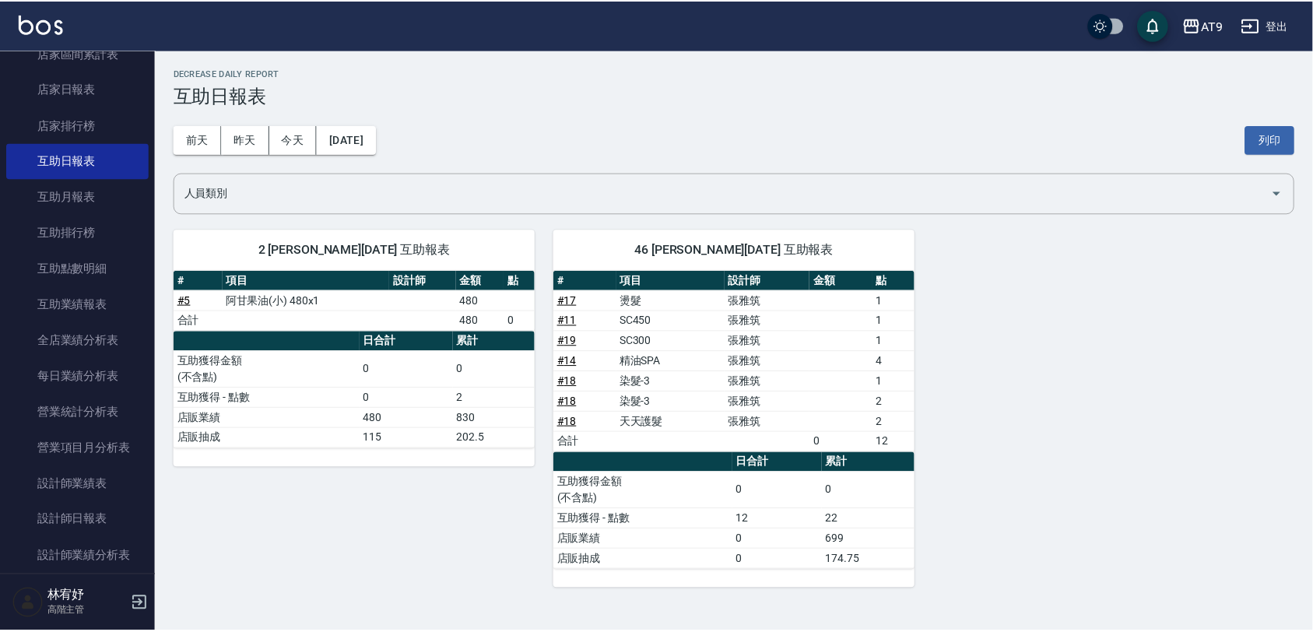
scroll to position [389, 0]
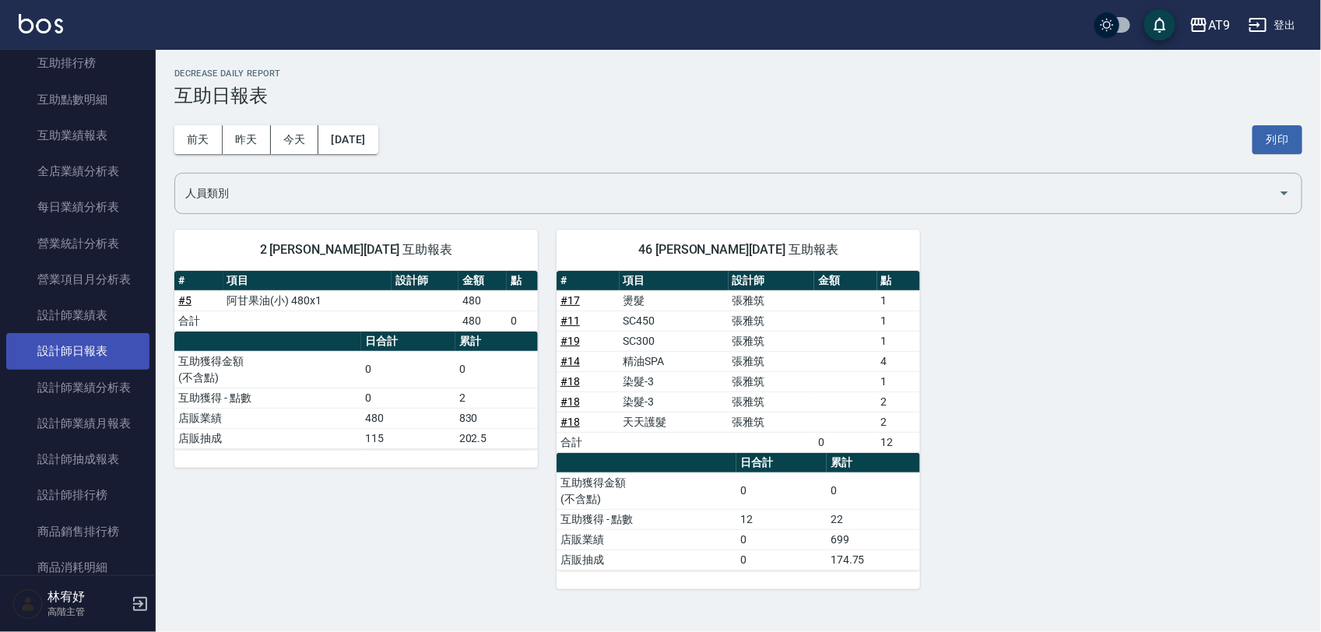
click at [113, 349] on link "設計師日報表" at bounding box center [77, 351] width 143 height 36
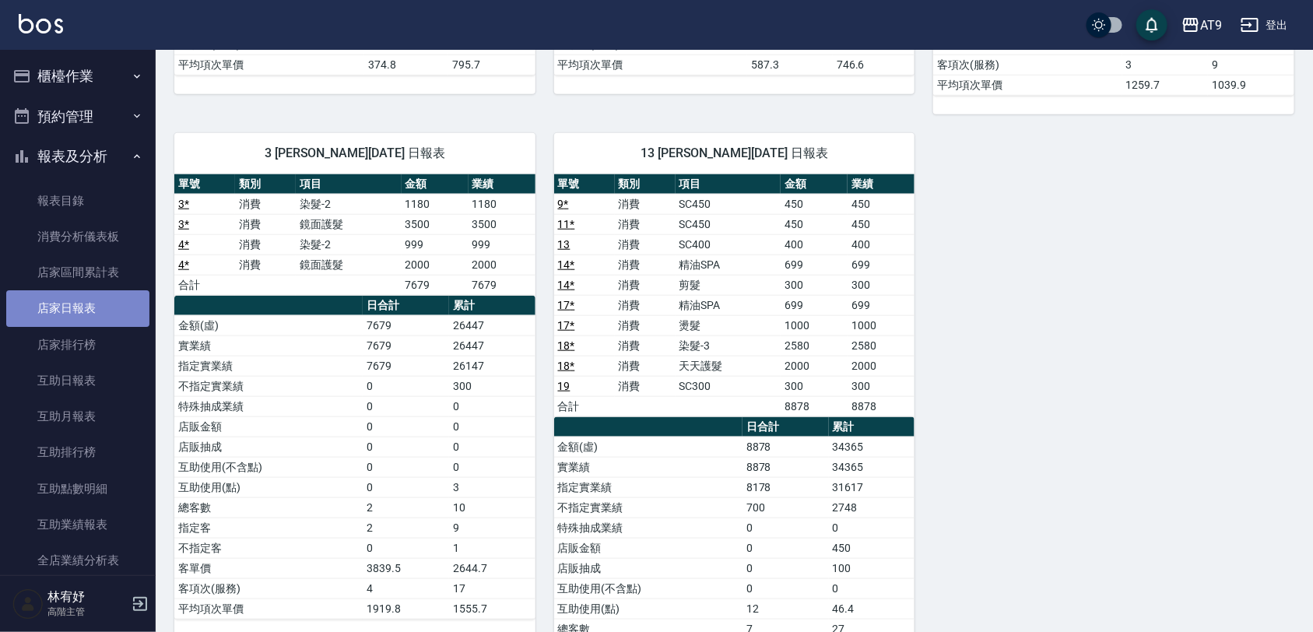
click at [107, 305] on link "店家日報表" at bounding box center [77, 308] width 143 height 36
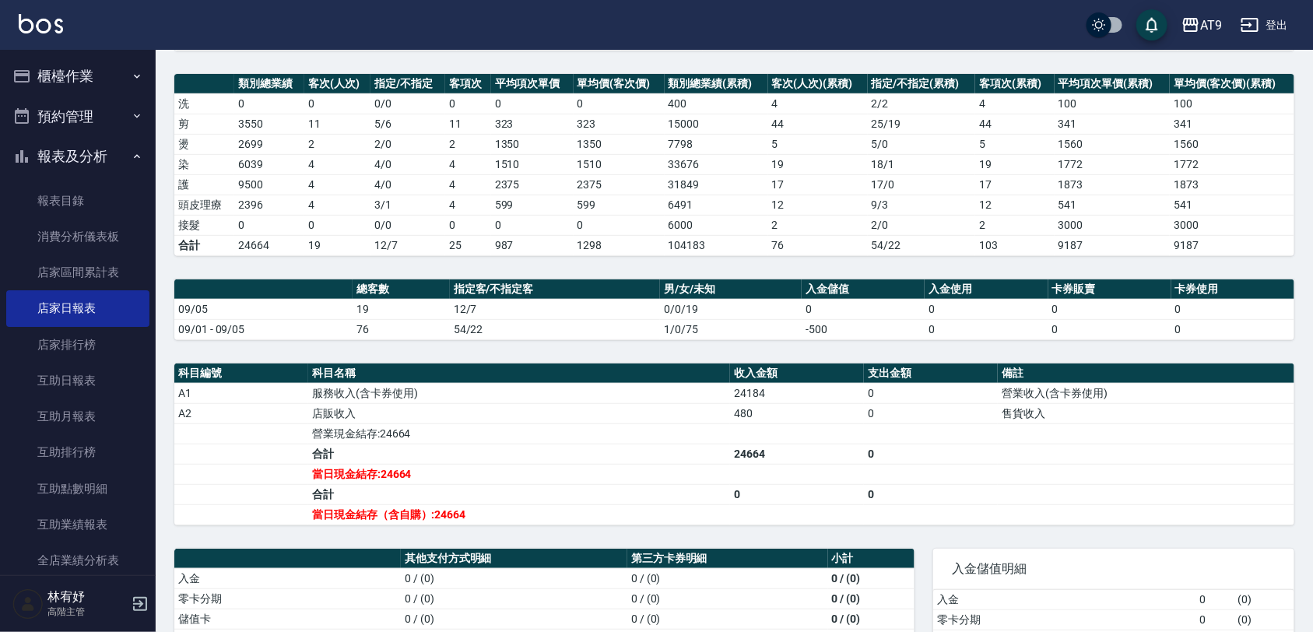
scroll to position [389, 0]
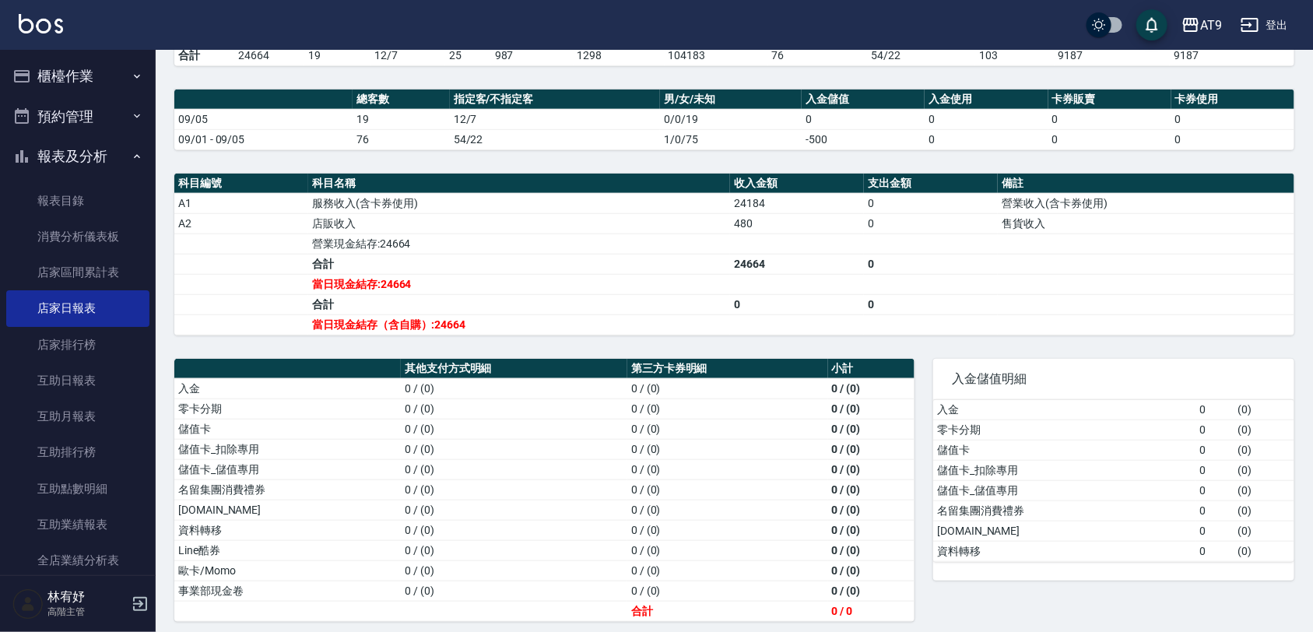
click at [1273, 18] on button "登出" at bounding box center [1264, 25] width 60 height 29
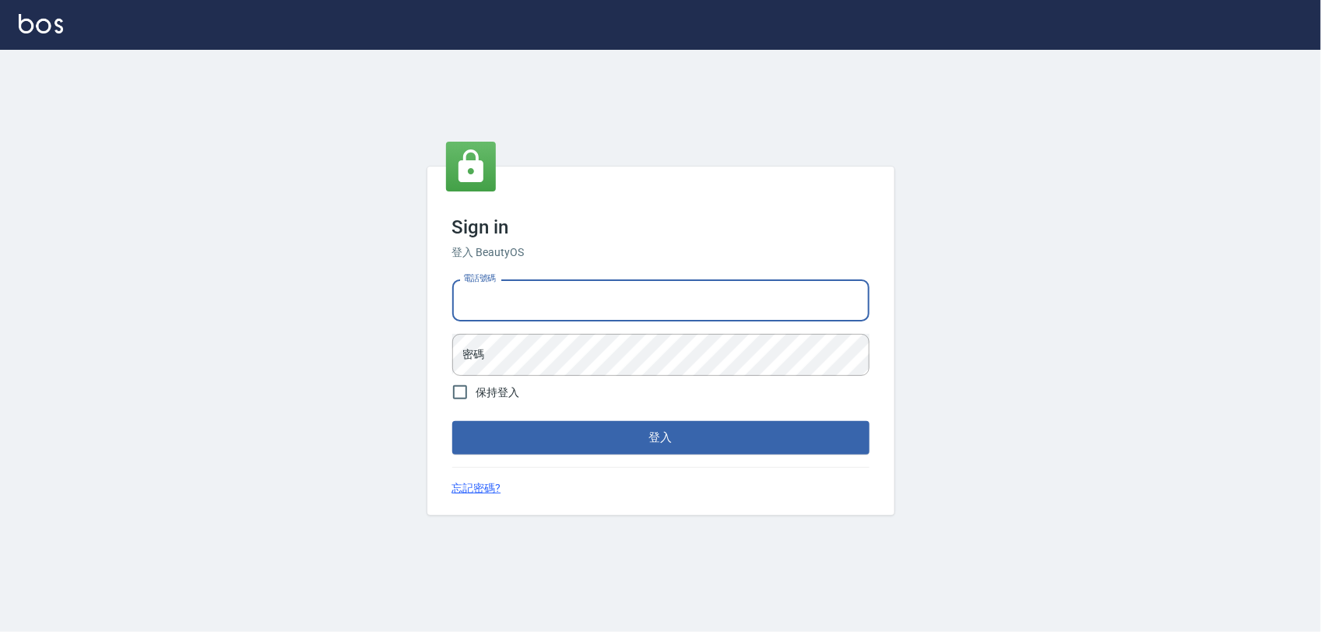
type input "0977019313"
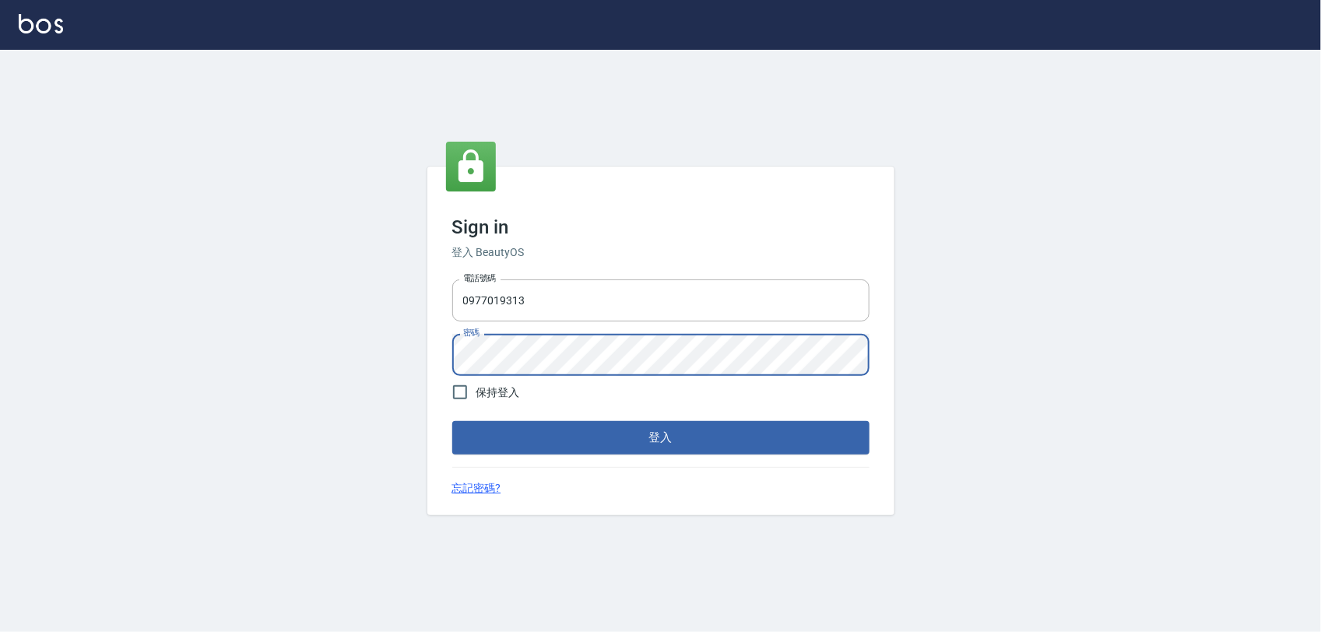
click at [452, 421] on button "登入" at bounding box center [660, 437] width 417 height 33
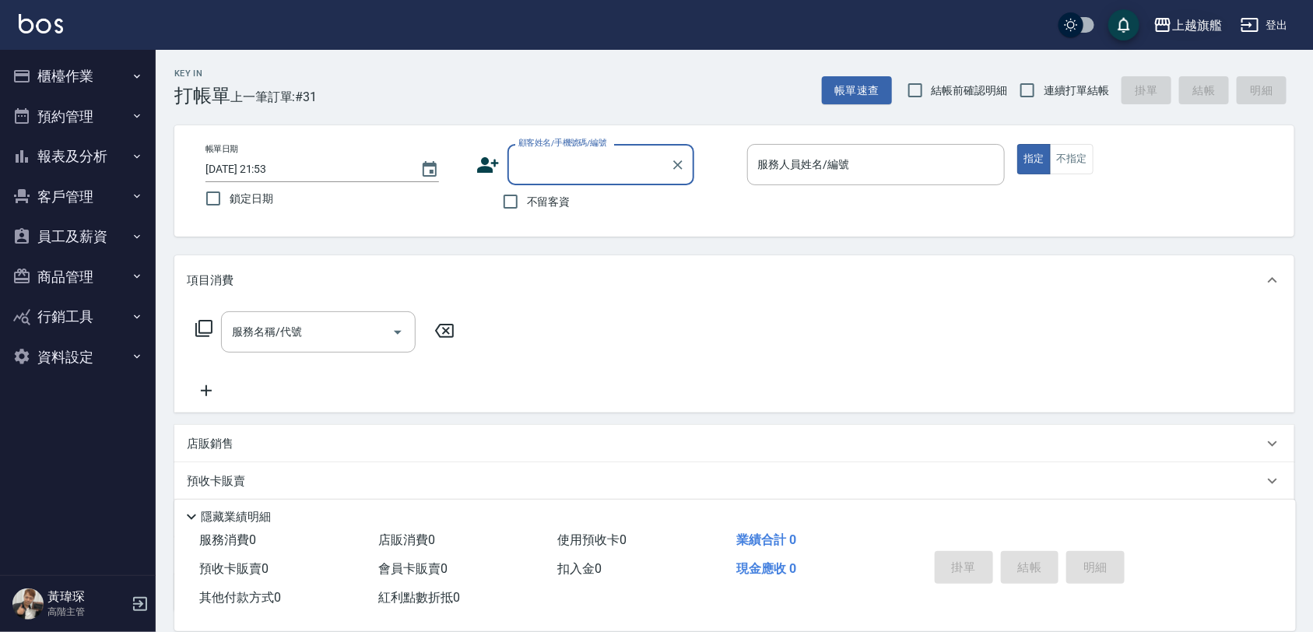
click at [1207, 13] on button "上越旗艦" at bounding box center [1187, 25] width 81 height 32
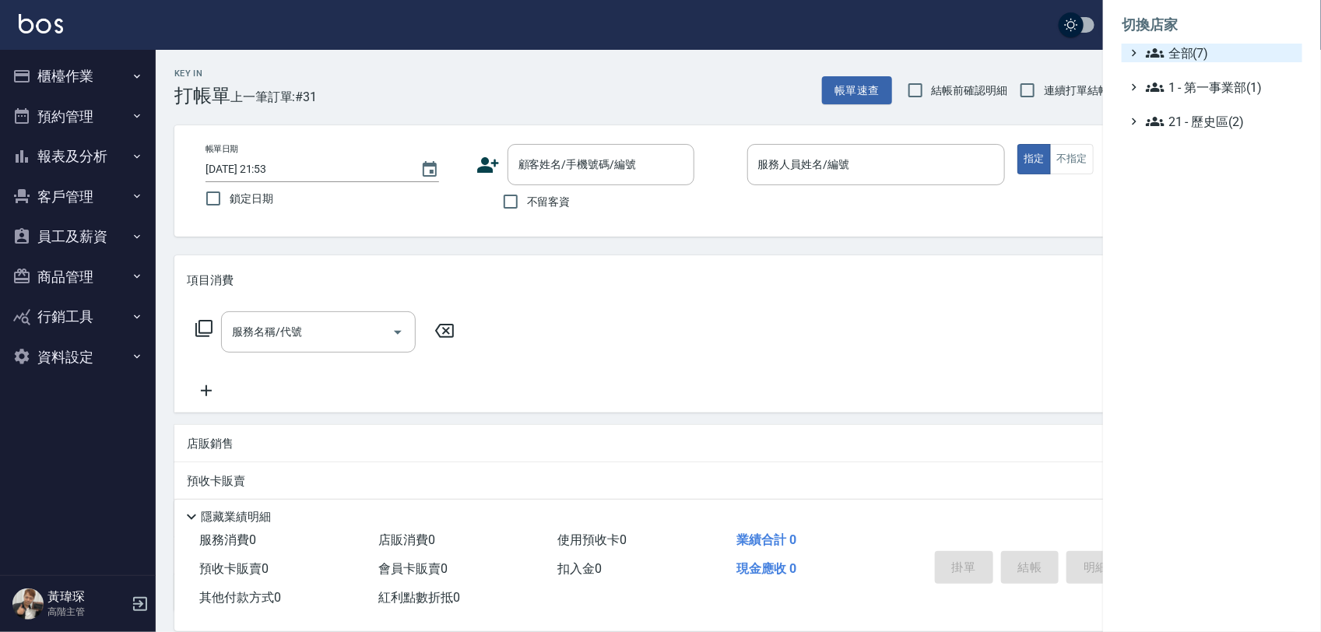
click at [1177, 52] on span "全部(7)" at bounding box center [1221, 53] width 150 height 19
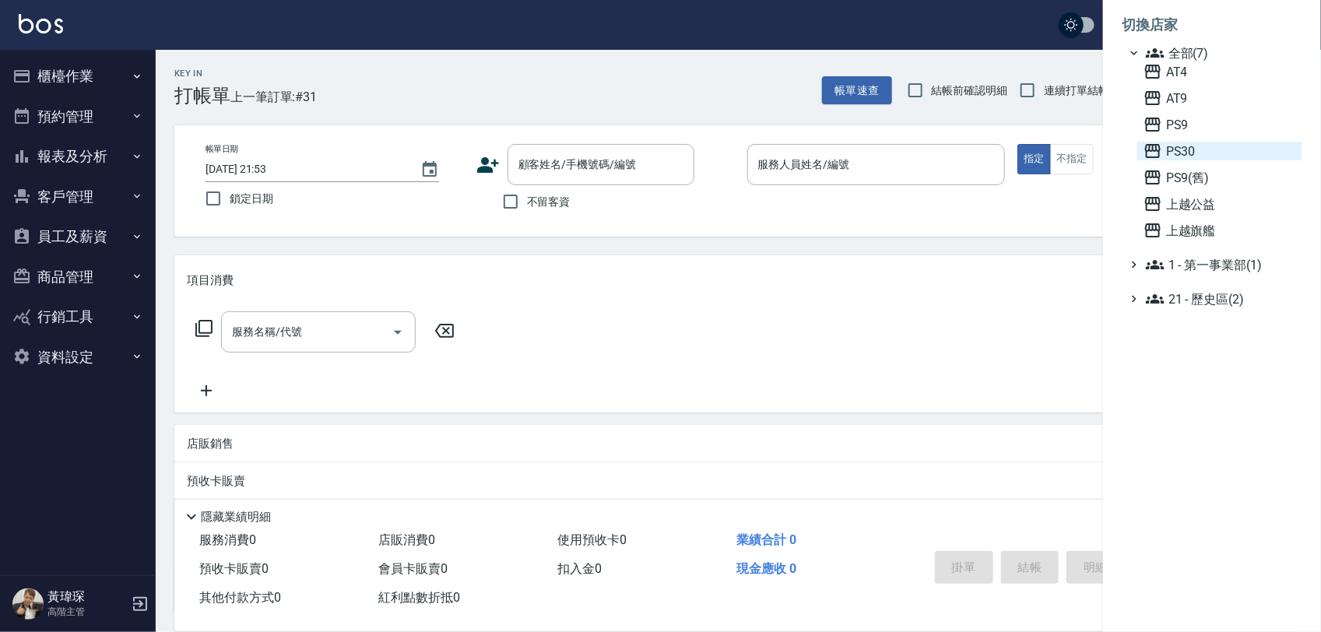
click at [1181, 149] on span "PS30" at bounding box center [1219, 151] width 153 height 19
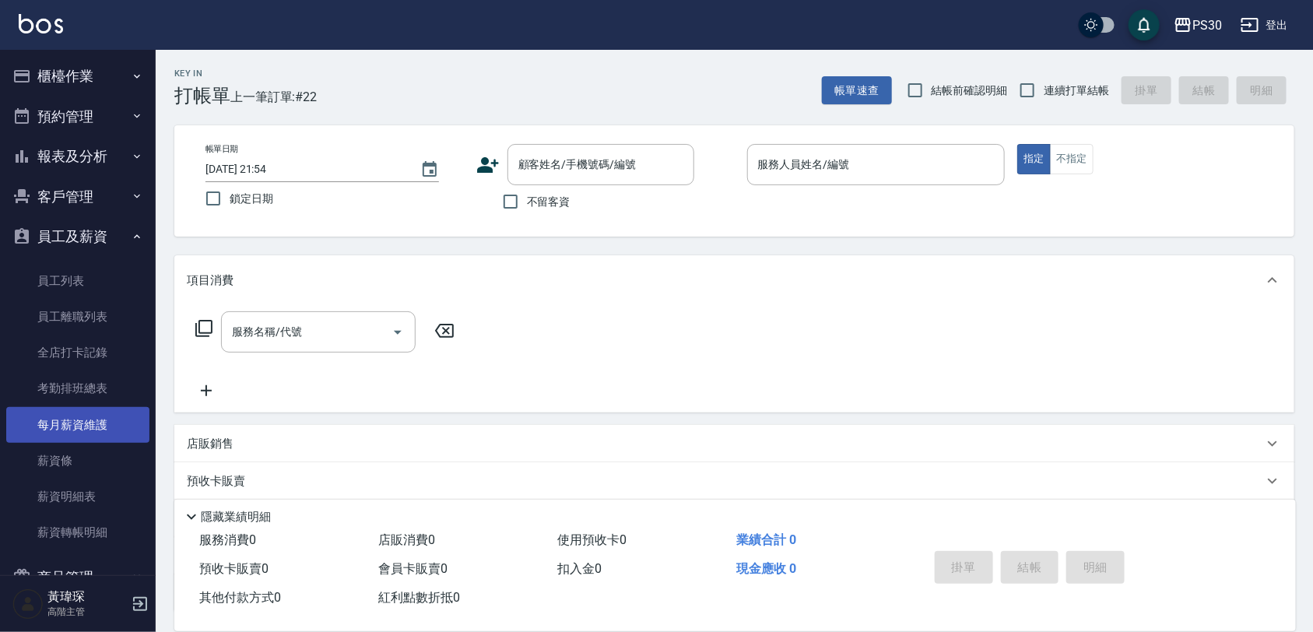
click at [90, 418] on link "每月薪資維護" at bounding box center [77, 425] width 143 height 36
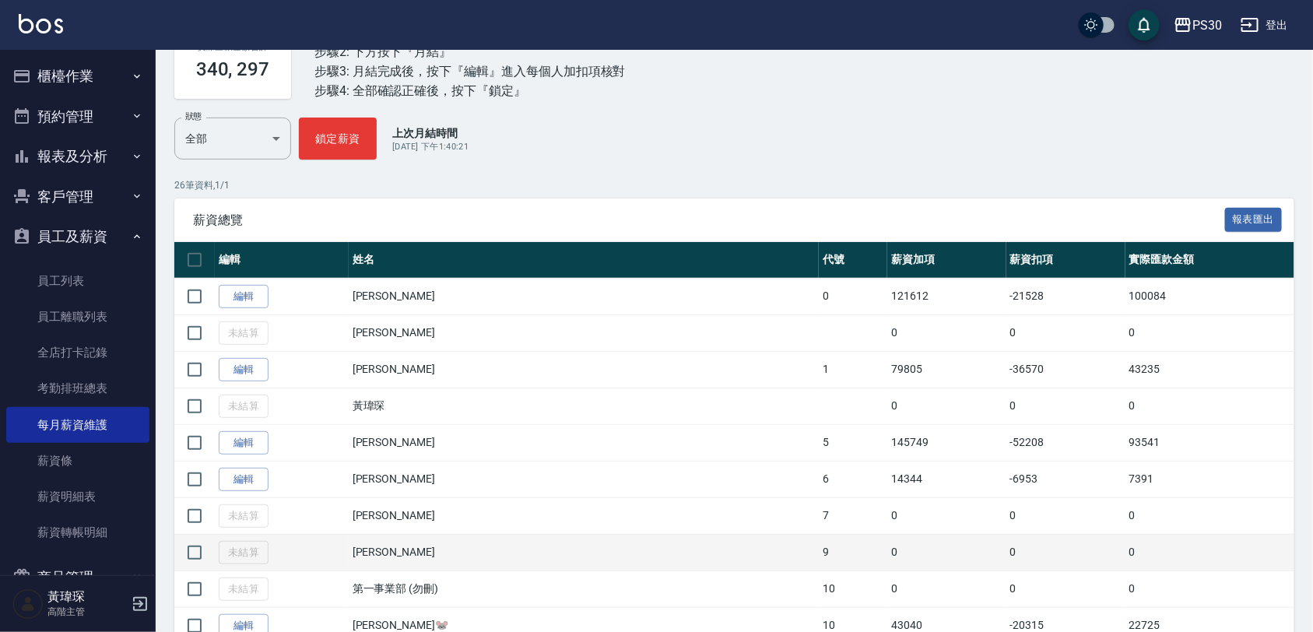
scroll to position [292, 0]
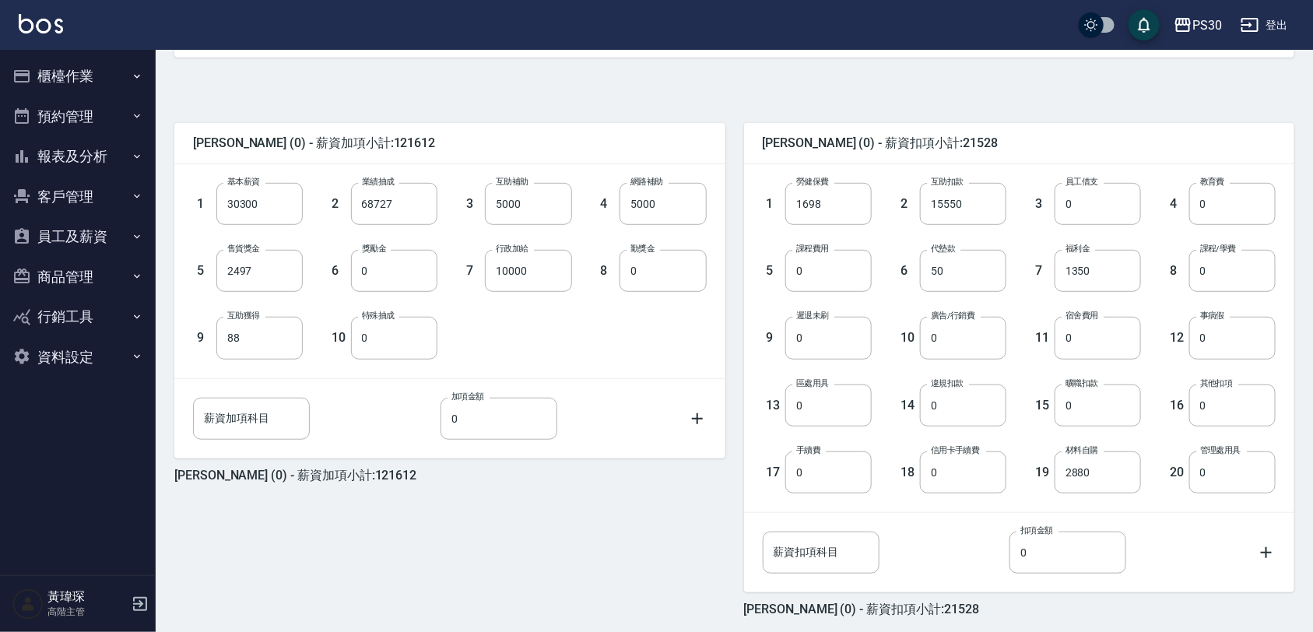
scroll to position [282, 0]
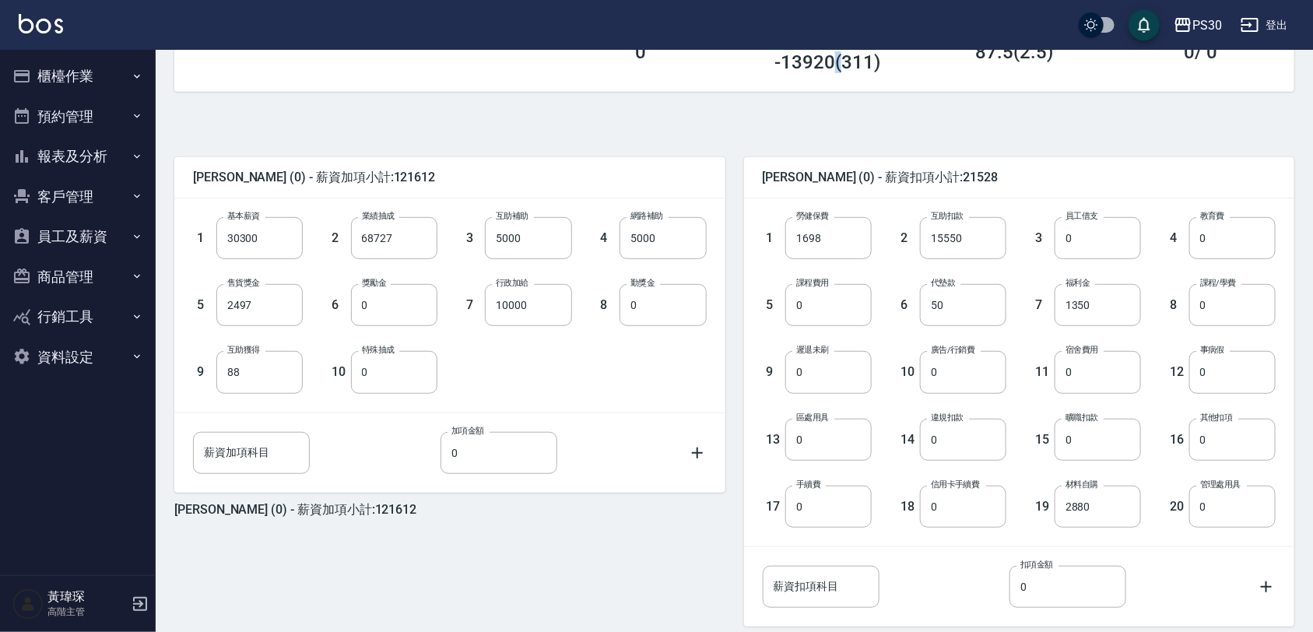
click at [837, 88] on div "互助使用總金額 (包含的點數) (扣薪水) -13920(311)" at bounding box center [827, 30] width 187 height 121
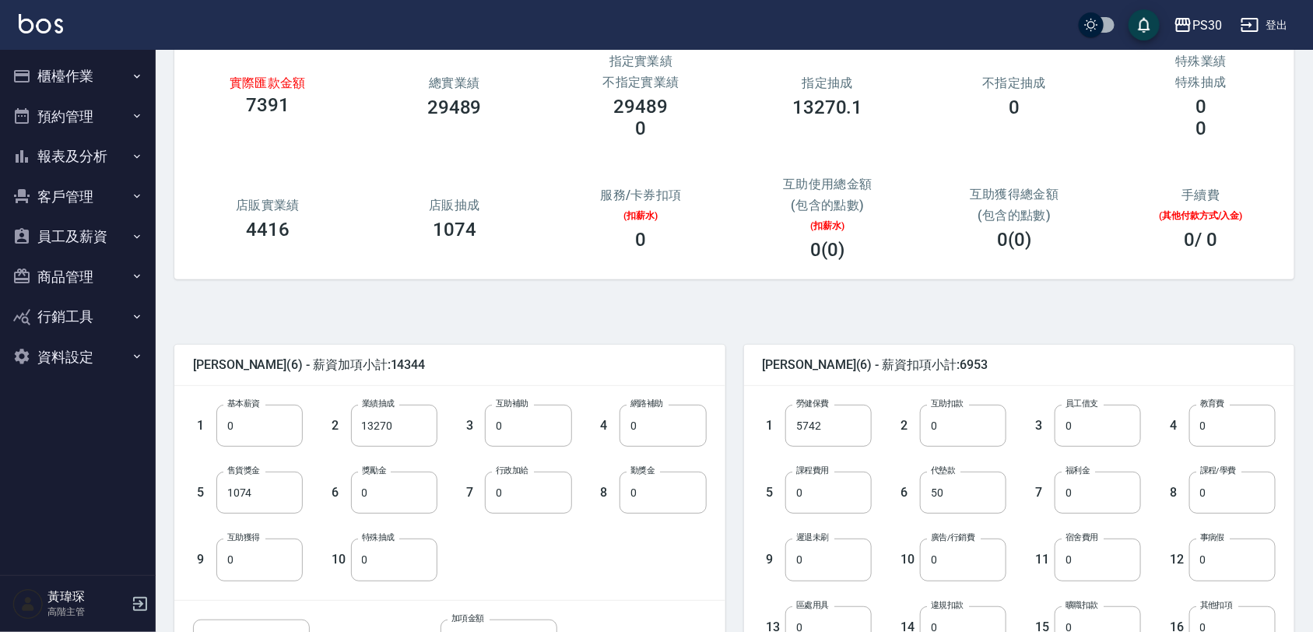
scroll to position [195, 0]
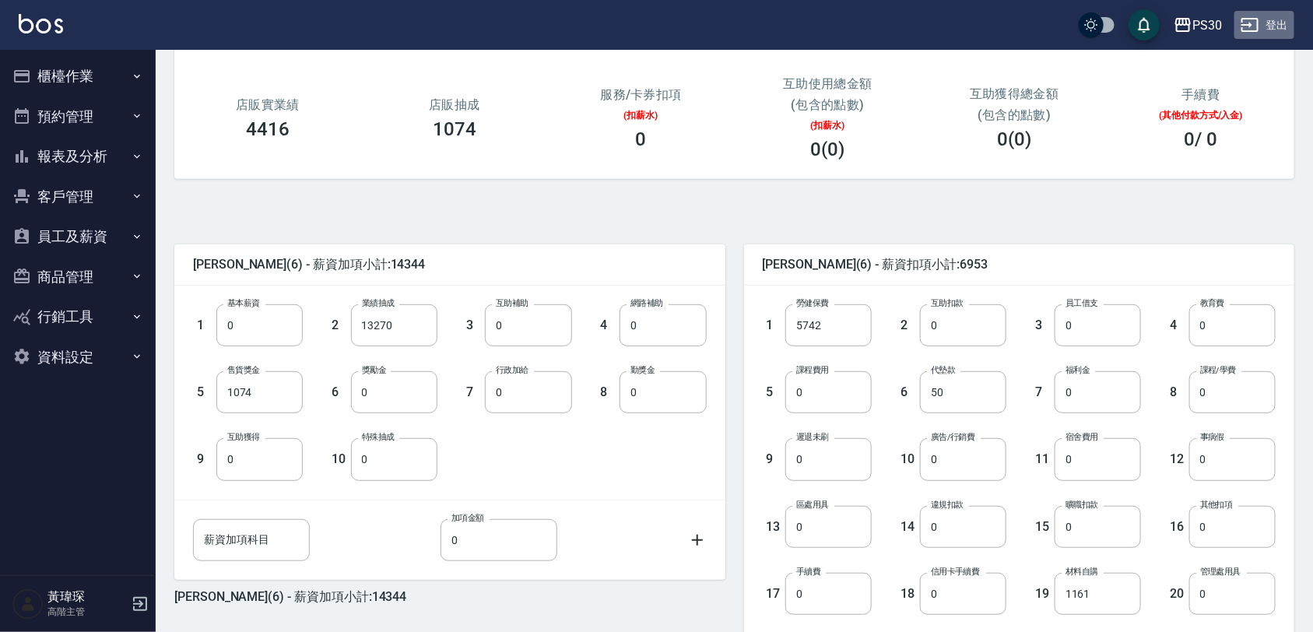
click at [1255, 33] on icon "button" at bounding box center [1250, 25] width 19 height 19
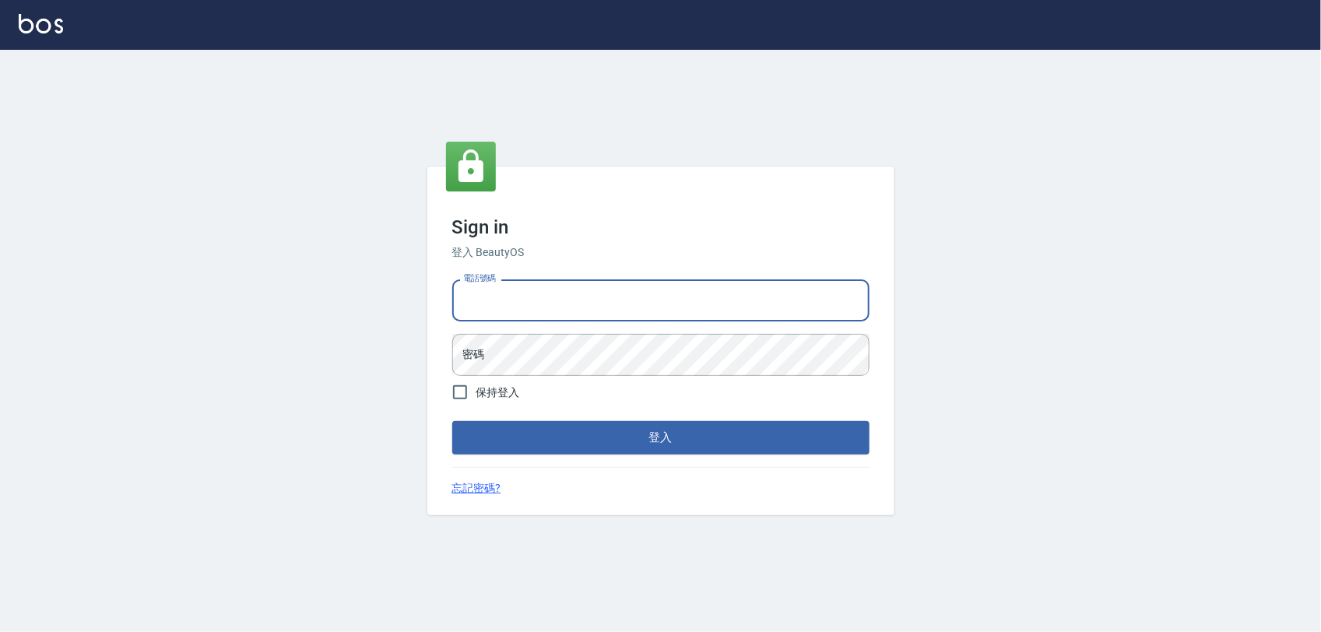
type input "0975151920"
